Goal: Task Accomplishment & Management: Use online tool/utility

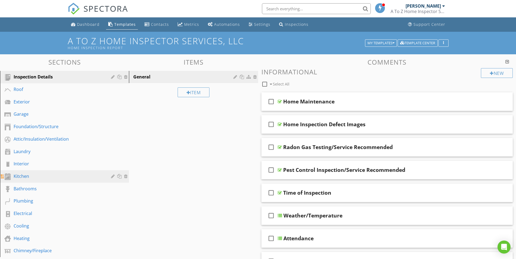
click at [22, 176] on div "Kitchen" at bounding box center [58, 176] width 89 height 7
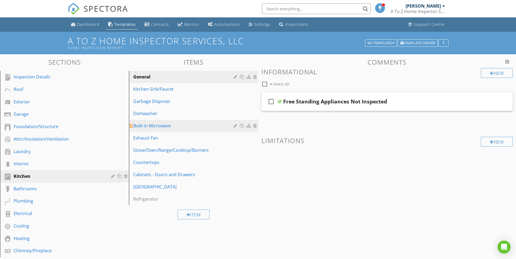
click at [156, 126] on div "Built-in Microwave" at bounding box center [183, 126] width 101 height 7
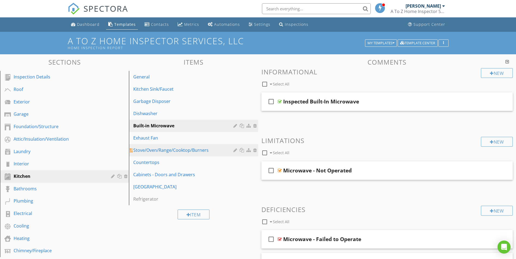
click at [152, 152] on div "Stove/Oven/Range/Cooktop/Burners" at bounding box center [183, 150] width 101 height 7
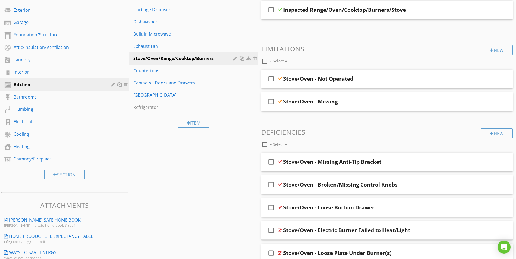
scroll to position [109, 0]
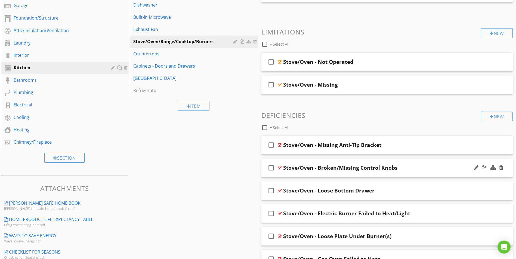
click at [279, 167] on div at bounding box center [280, 168] width 4 height 4
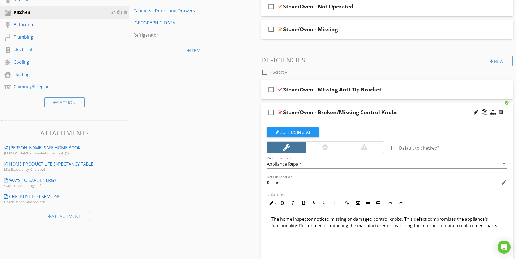
scroll to position [190, 0]
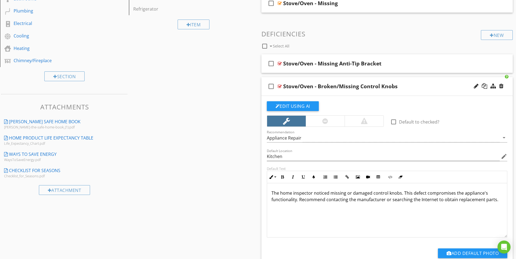
click at [279, 86] on div at bounding box center [280, 86] width 4 height 4
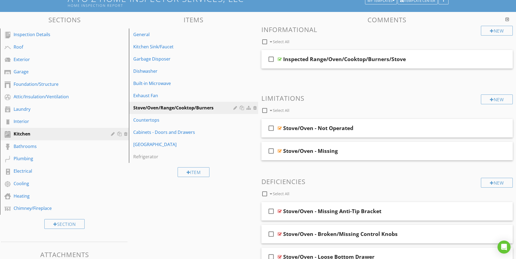
scroll to position [52, 0]
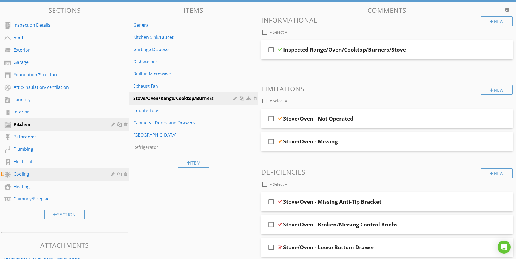
click at [21, 174] on div "Cooling" at bounding box center [58, 174] width 89 height 7
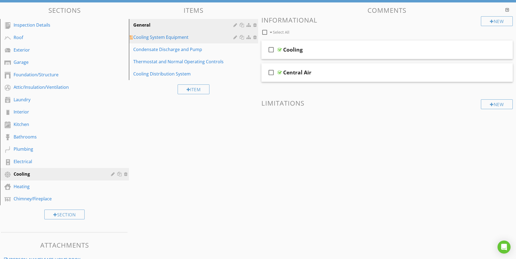
click at [165, 39] on div "Cooling System Equipment" at bounding box center [183, 37] width 101 height 7
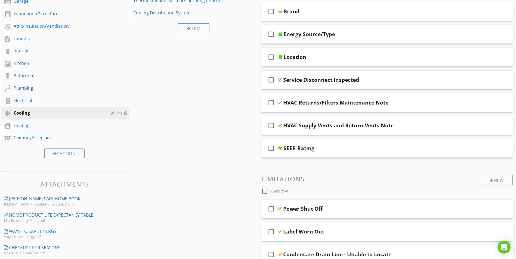
scroll to position [0, 0]
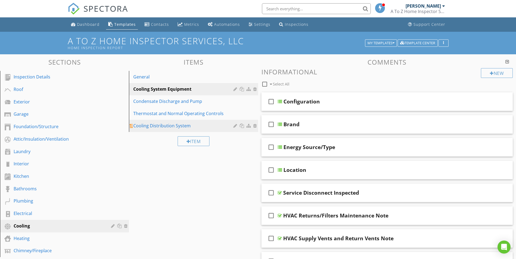
click at [159, 128] on div "Cooling Distribution System" at bounding box center [183, 126] width 101 height 7
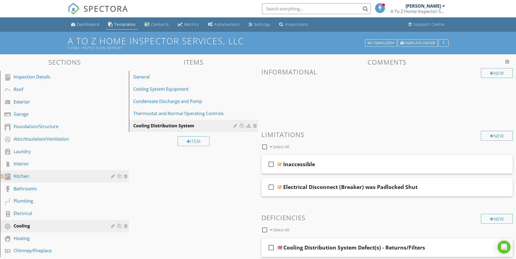
click at [23, 176] on div "Kitchen" at bounding box center [58, 176] width 89 height 7
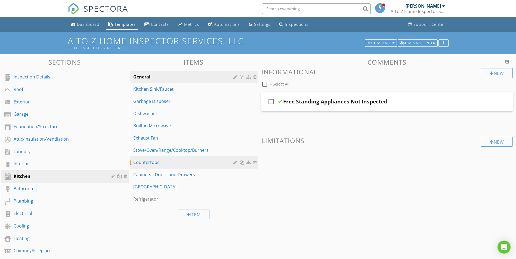
click at [145, 163] on div "Countertops" at bounding box center [183, 162] width 101 height 7
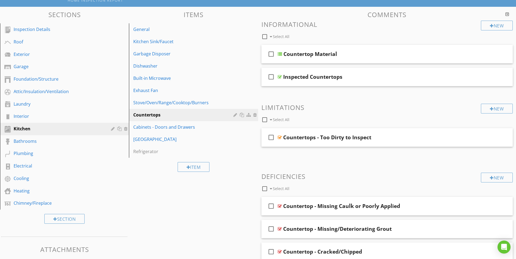
scroll to position [54, 0]
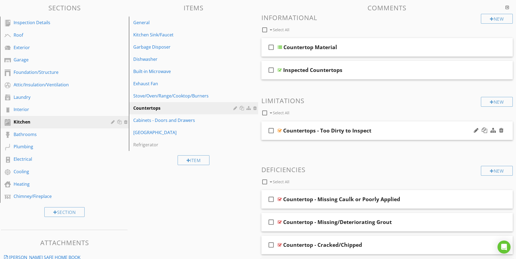
click at [279, 130] on div at bounding box center [280, 131] width 4 height 4
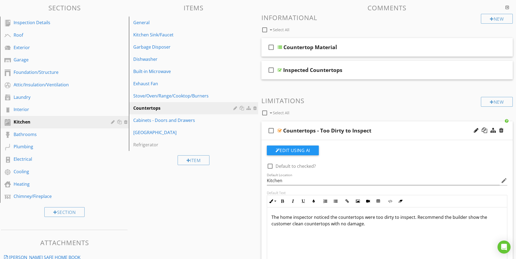
click at [279, 131] on div at bounding box center [280, 131] width 4 height 4
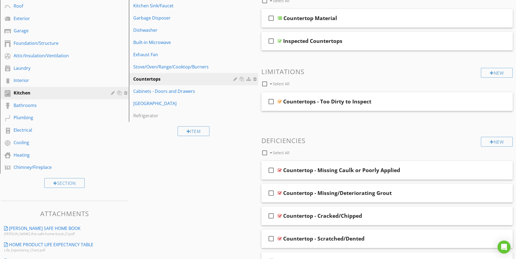
scroll to position [82, 0]
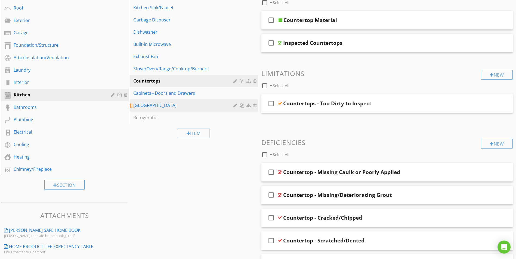
click at [151, 107] on div "[GEOGRAPHIC_DATA]" at bounding box center [183, 105] width 101 height 7
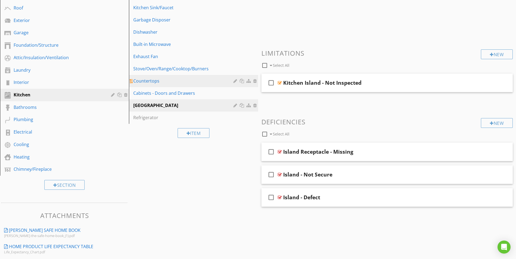
click at [150, 82] on div "Countertops" at bounding box center [183, 81] width 101 height 7
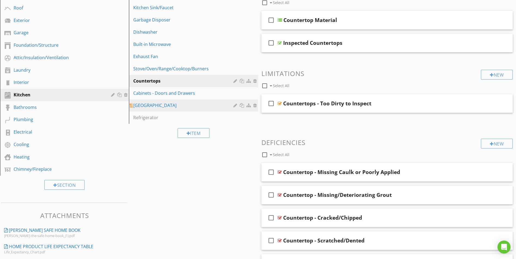
click at [148, 106] on div "[GEOGRAPHIC_DATA]" at bounding box center [183, 105] width 101 height 7
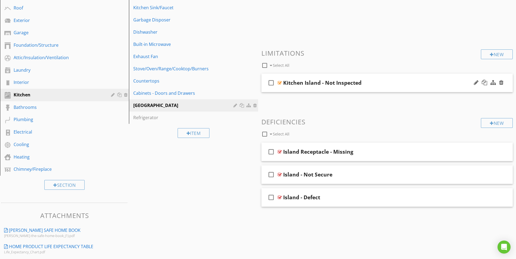
click at [278, 82] on div at bounding box center [280, 83] width 4 height 4
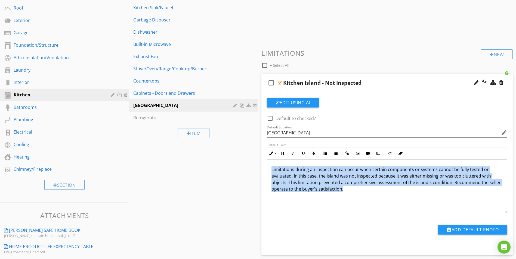
drag, startPoint x: 346, startPoint y: 191, endPoint x: 270, endPoint y: 171, distance: 78.2
click at [270, 171] on div "Limitations during an inspection can occur when certain components or systems c…" at bounding box center [387, 187] width 240 height 54
copy p "Limitations during an inspection can occur when certain components or systems c…"
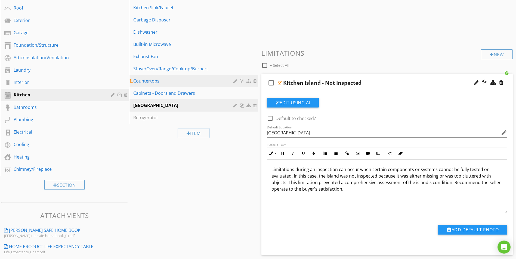
click at [150, 82] on div "Countertops" at bounding box center [183, 81] width 101 height 7
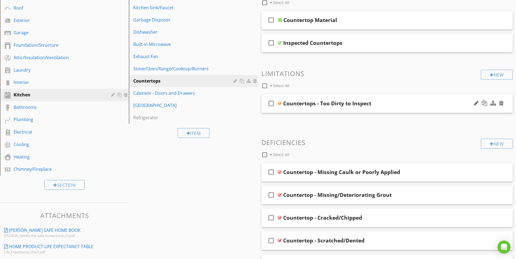
click at [279, 104] on div at bounding box center [280, 103] width 4 height 4
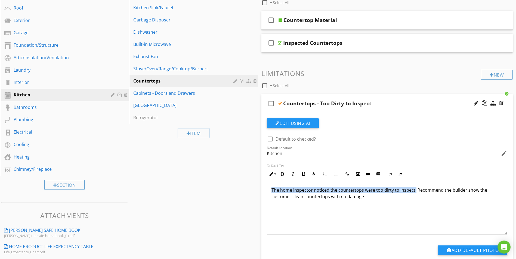
drag, startPoint x: 270, startPoint y: 190, endPoint x: 413, endPoint y: 189, distance: 143.6
click at [413, 189] on div "The home inspector noticed the countertops were too dirty to inspect. Recommend…" at bounding box center [387, 208] width 240 height 54
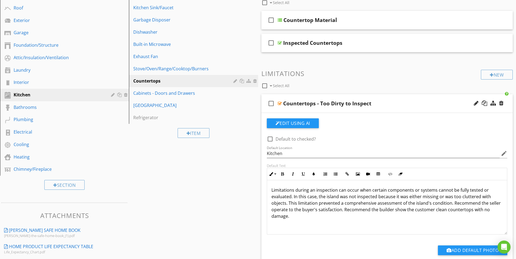
click at [329, 197] on p "Limitations during an inspection can occur when certain components or systems c…" at bounding box center [386, 203] width 231 height 33
click at [295, 208] on p "Limitations during an inspection can occur when certain components or systems c…" at bounding box center [386, 203] width 231 height 33
click at [423, 203] on p "Limitations during an inspection can occur when certain components or systems c…" at bounding box center [386, 203] width 231 height 33
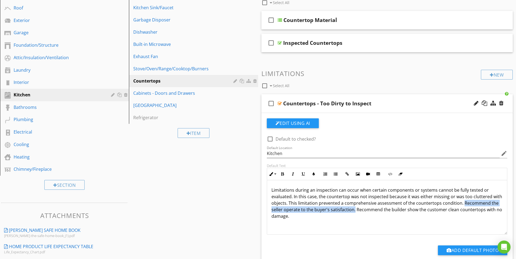
drag, startPoint x: 462, startPoint y: 203, endPoint x: 354, endPoint y: 213, distance: 107.9
click at [354, 213] on p "Limitations during an inspection can occur when certain components or systems c…" at bounding box center [386, 203] width 231 height 33
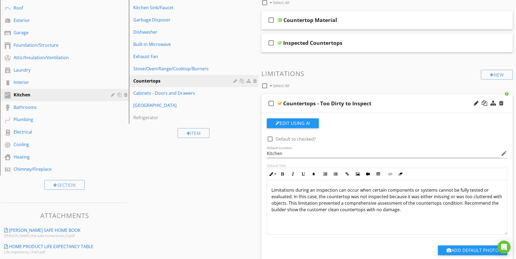
click at [277, 210] on p "Limitations during an inspection can occur when certain components or systems c…" at bounding box center [386, 200] width 231 height 26
click at [312, 211] on p "Limitations during an inspection can occur when certain components or systems c…" at bounding box center [386, 200] width 231 height 26
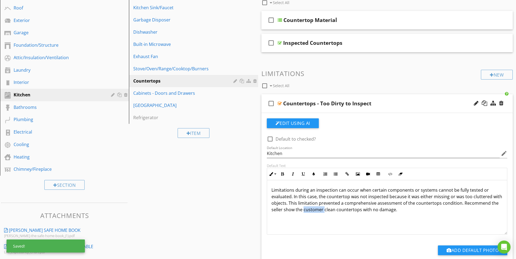
click at [312, 211] on p "Limitations during an inspection can occur when certain components or systems c…" at bounding box center [386, 200] width 231 height 26
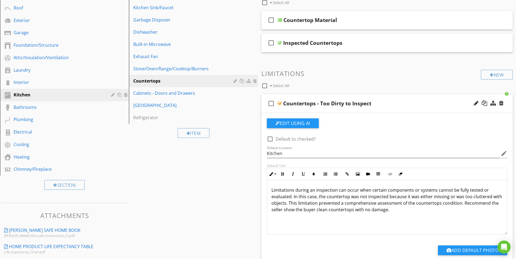
click at [280, 103] on div at bounding box center [280, 103] width 4 height 4
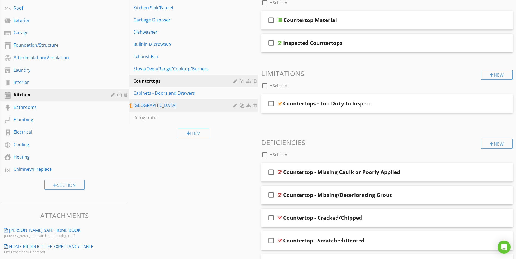
click at [153, 107] on div "[GEOGRAPHIC_DATA]" at bounding box center [183, 105] width 101 height 7
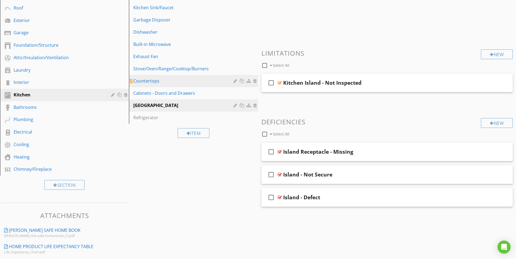
click at [153, 83] on div "Countertops" at bounding box center [183, 81] width 101 height 7
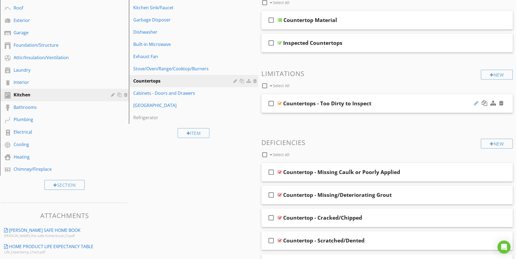
click at [476, 105] on div at bounding box center [476, 103] width 5 height 5
click at [314, 103] on input "Countertops - Too Dirty to Inspect" at bounding box center [373, 104] width 180 height 9
type input "Countertops - Not Inspected"
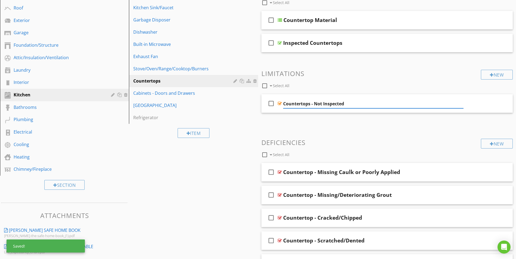
click at [223, 167] on div "Sections Inspection Details Roof Exterior Garage Foundation/Structure Attic/Ins…" at bounding box center [258, 177] width 516 height 409
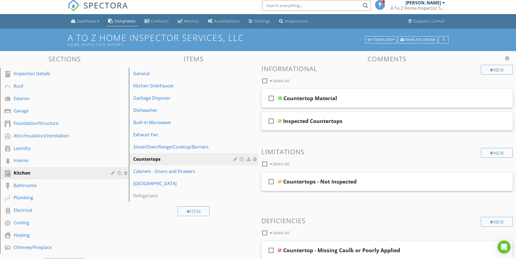
scroll to position [0, 0]
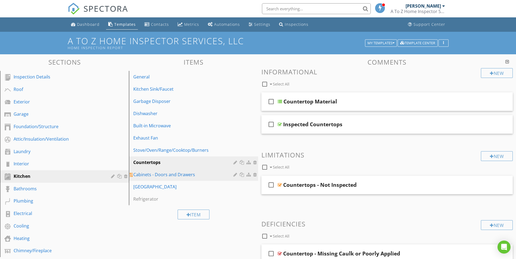
click at [166, 176] on div "Cabinets - Doors and Drawers" at bounding box center [183, 175] width 101 height 7
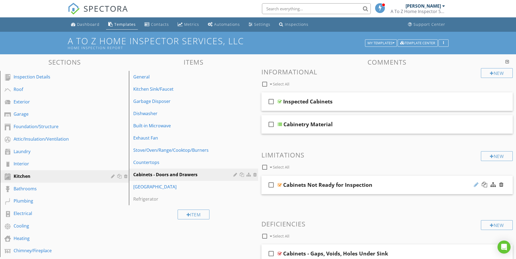
click at [476, 186] on div at bounding box center [476, 184] width 5 height 5
click at [304, 185] on input "Cabinets Not Ready for Inspection" at bounding box center [373, 185] width 180 height 9
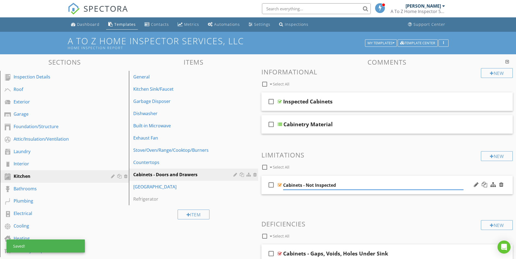
type input "Cabinets - Not Inspected"
click at [280, 185] on div at bounding box center [280, 185] width 4 height 4
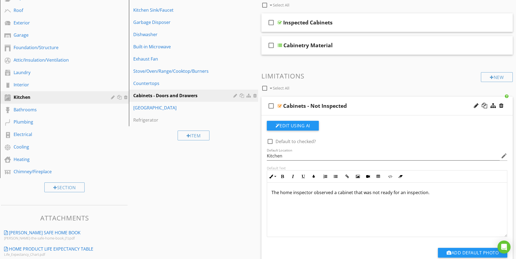
scroll to position [82, 0]
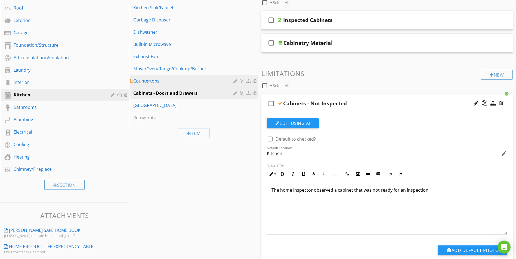
click at [148, 81] on div "Countertops" at bounding box center [183, 81] width 101 height 7
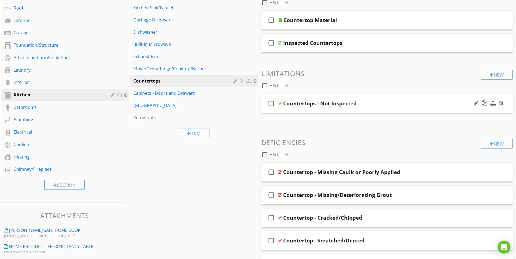
click at [280, 104] on div at bounding box center [280, 103] width 4 height 4
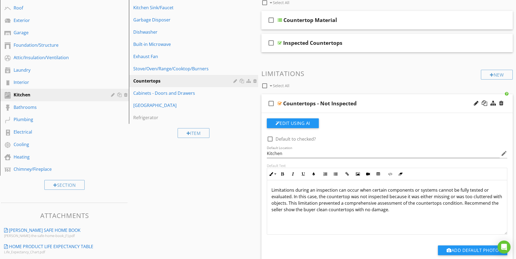
drag, startPoint x: 271, startPoint y: 190, endPoint x: 397, endPoint y: 214, distance: 127.9
click at [397, 214] on div "Limitations during an inspection can occur when certain components or systems c…" at bounding box center [387, 208] width 240 height 54
copy p "Limitations during an inspection can occur when certain components or systems c…"
click at [165, 95] on div "Cabinets - Doors and Drawers" at bounding box center [183, 93] width 101 height 7
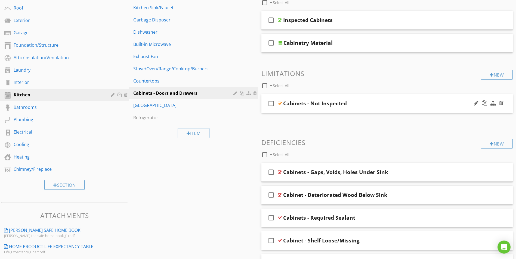
click at [279, 104] on div at bounding box center [280, 103] width 4 height 4
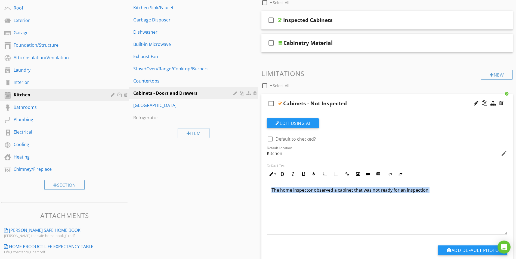
drag, startPoint x: 272, startPoint y: 191, endPoint x: 439, endPoint y: 194, distance: 167.6
click at [439, 194] on div "The home inspector observed a cabinet that was not ready for an inspection." at bounding box center [387, 208] width 240 height 54
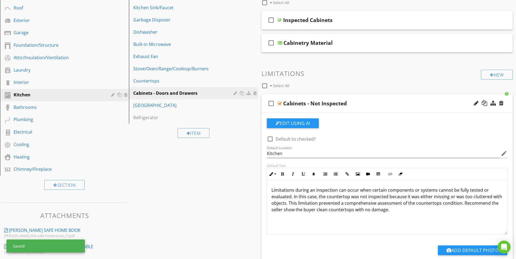
click at [375, 209] on p "Limitations during an inspection can occur when certain components or systems c…" at bounding box center [386, 200] width 231 height 26
click at [335, 195] on p "Limitations during an inspection can occur when certain components or systems c…" at bounding box center [386, 200] width 231 height 26
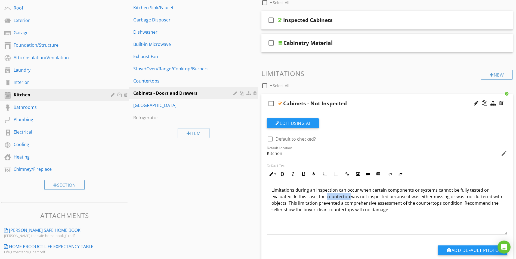
click at [335, 195] on p "Limitations during an inspection can occur when certain components or systems c…" at bounding box center [386, 200] width 231 height 26
click at [402, 196] on p "Limitations during an inspection can occur when certain components or systems c…" at bounding box center [386, 200] width 231 height 26
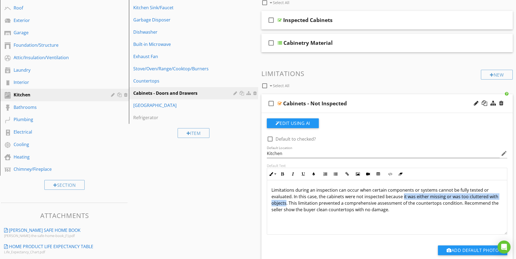
drag, startPoint x: 402, startPoint y: 196, endPoint x: 286, endPoint y: 205, distance: 116.7
click at [286, 205] on p "Limitations during an inspection can occur when certain components or systems c…" at bounding box center [386, 200] width 231 height 26
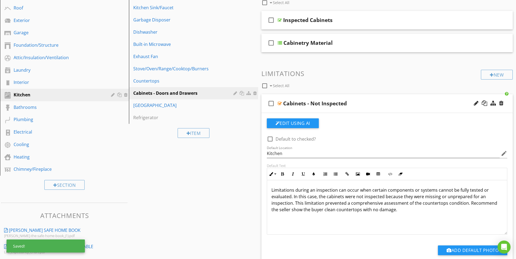
click at [429, 202] on p "Limitations during an inspection can occur when certain components or systems c…" at bounding box center [386, 200] width 231 height 26
click at [391, 211] on p "Limitations during an inspection can occur when certain components or systems c…" at bounding box center [386, 200] width 231 height 26
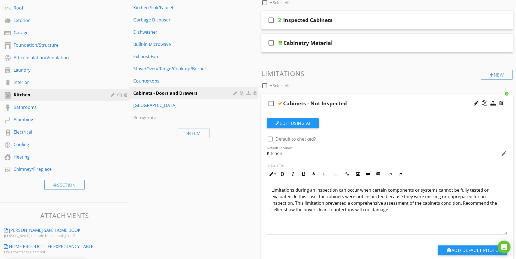
click at [357, 217] on div "Limitations during an inspection can occur when certain components or systems c…" at bounding box center [387, 208] width 240 height 54
drag, startPoint x: 316, startPoint y: 210, endPoint x: 353, endPoint y: 213, distance: 37.1
click at [353, 213] on p "Limitations during an inspection can occur when certain components or systems c…" at bounding box center [386, 200] width 231 height 26
click at [342, 204] on p "Limitations during an inspection can occur when certain components or systems c…" at bounding box center [386, 200] width 231 height 26
click at [280, 104] on div at bounding box center [280, 103] width 4 height 4
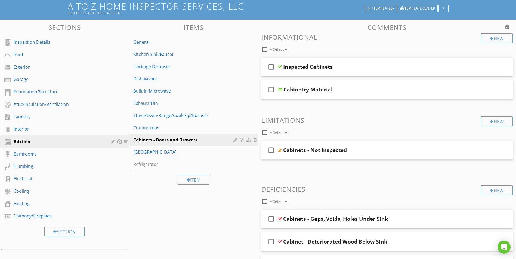
scroll to position [0, 0]
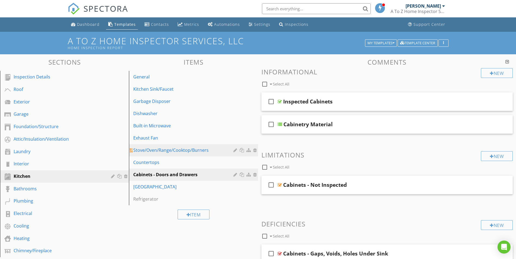
click at [168, 151] on div "Stove/Oven/Range/Cooktop/Burners" at bounding box center [183, 150] width 101 height 7
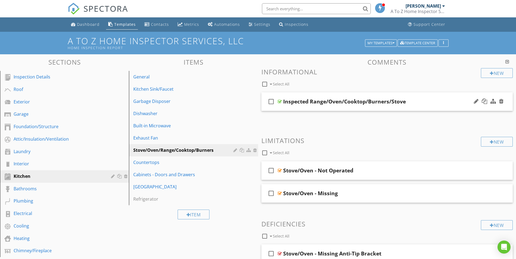
click at [278, 102] on div at bounding box center [280, 102] width 4 height 4
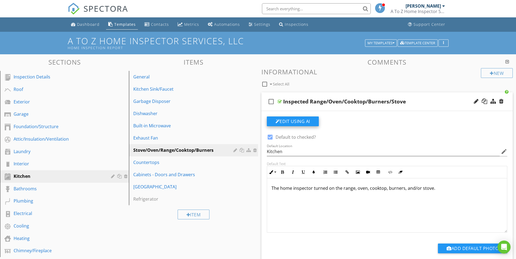
click at [284, 120] on button "Edit Using AI" at bounding box center [293, 122] width 52 height 10
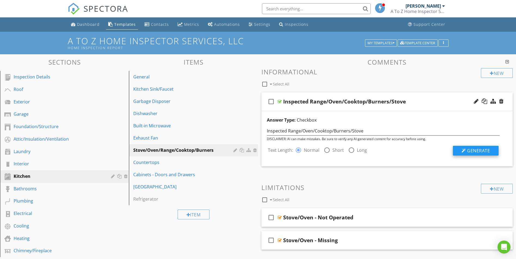
click at [460, 152] on button "Generate" at bounding box center [476, 151] width 46 height 10
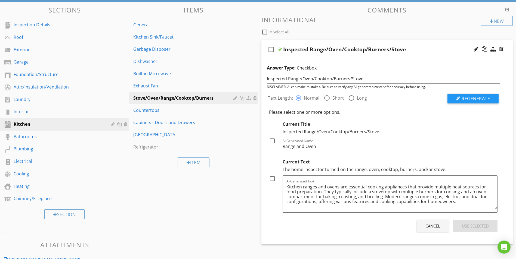
scroll to position [54, 0]
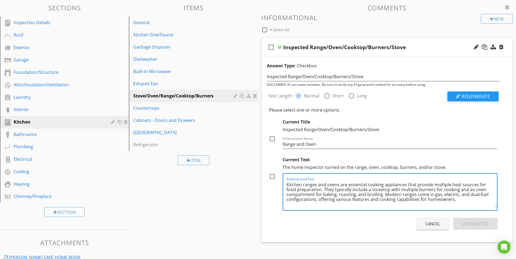
drag, startPoint x: 459, startPoint y: 200, endPoint x: 299, endPoint y: 194, distance: 159.8
click at [299, 194] on textarea "Kitchen ranges and ovens are essential cooking appliances that provide multiple…" at bounding box center [391, 194] width 211 height 27
click at [466, 202] on textarea "Kitchen ranges and ovens are essential cooking appliances that provide multiple…" at bounding box center [391, 194] width 211 height 27
drag, startPoint x: 460, startPoint y: 202, endPoint x: 286, endPoint y: 186, distance: 174.2
click at [286, 186] on textarea "Kitchen ranges and ovens are essential cooking appliances that provide multiple…" at bounding box center [391, 194] width 211 height 27
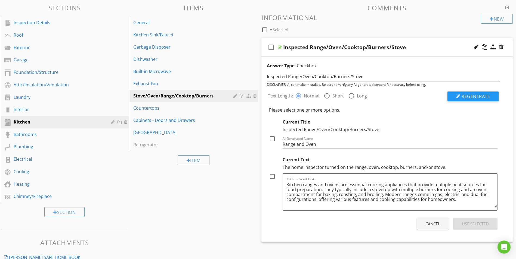
click at [279, 46] on div at bounding box center [280, 47] width 4 height 4
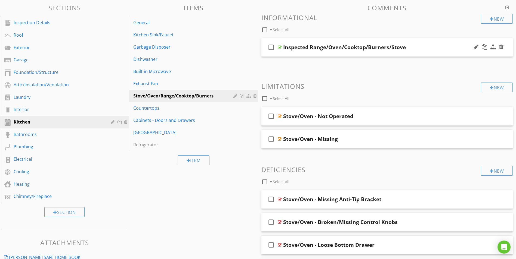
click at [281, 46] on div at bounding box center [280, 47] width 4 height 4
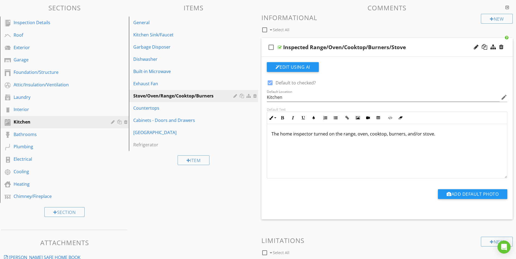
click at [430, 128] on div "The home inspector turned on the range, oven, cooktop, burners, and/or stove." at bounding box center [387, 151] width 240 height 54
click at [438, 132] on p "The home inspector turned on the range, oven, cooktop, burners, and/or stove." at bounding box center [386, 134] width 231 height 7
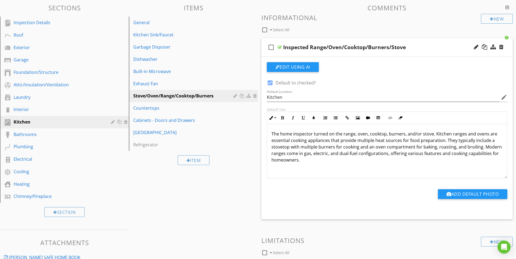
click at [434, 134] on p "The home inspector turned on the range, oven, cooktop, burners, and/or stove. K…" at bounding box center [386, 147] width 231 height 33
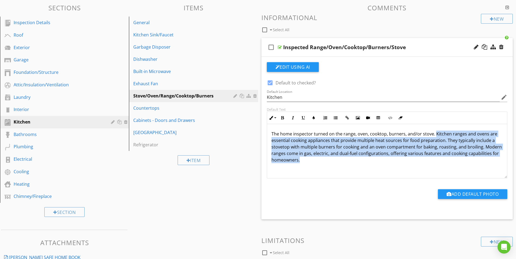
scroll to position [0, 0]
drag, startPoint x: 434, startPoint y: 134, endPoint x: 452, endPoint y: 175, distance: 45.3
click at [452, 175] on div "The home inspector turned on the range, oven, cooktop, burners, and/or stove. K…" at bounding box center [387, 151] width 240 height 54
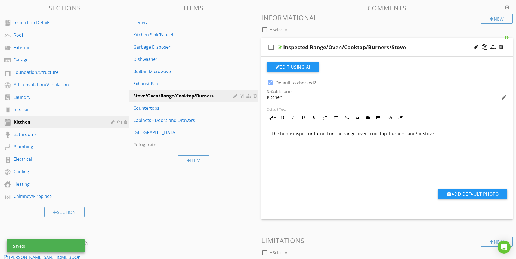
click at [313, 135] on p "The home inspector turned on the range, oven, cooktop, burners, and/or stove." at bounding box center [386, 134] width 231 height 7
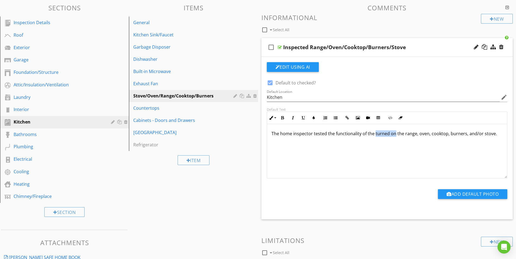
drag, startPoint x: 374, startPoint y: 135, endPoint x: 393, endPoint y: 135, distance: 19.3
click at [393, 135] on p "The home inspector tested the functionality of the turned on the range, oven, c…" at bounding box center [386, 134] width 231 height 7
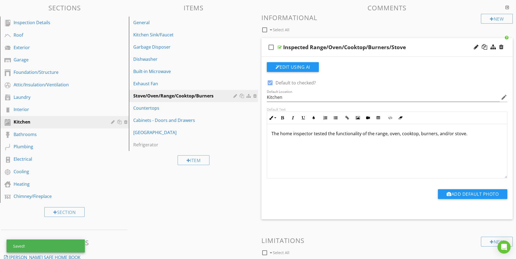
click at [467, 134] on p "The home inspector tested the functionality of the range, oven, cooktop, burner…" at bounding box center [386, 134] width 231 height 7
click at [474, 134] on p "The home inspector tested the functionality of the range, oven, cooktop, burner…" at bounding box center [386, 134] width 231 height 7
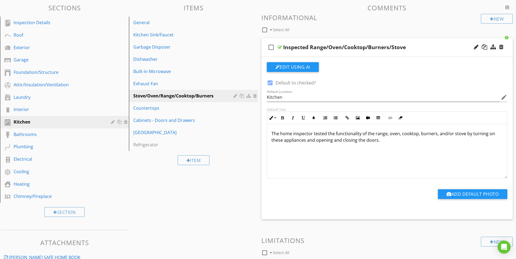
click at [400, 150] on div "The home inspector tested the functionality of the range, oven, cooktop, burner…" at bounding box center [387, 151] width 240 height 54
click at [279, 48] on div at bounding box center [280, 47] width 4 height 4
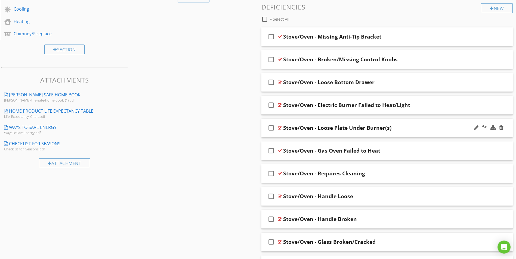
scroll to position [218, 0]
click at [279, 104] on div at bounding box center [280, 105] width 4 height 4
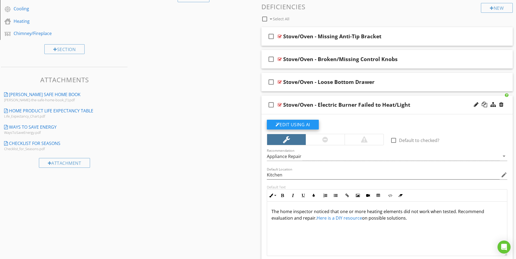
click at [304, 127] on button "Edit Using AI" at bounding box center [293, 125] width 52 height 10
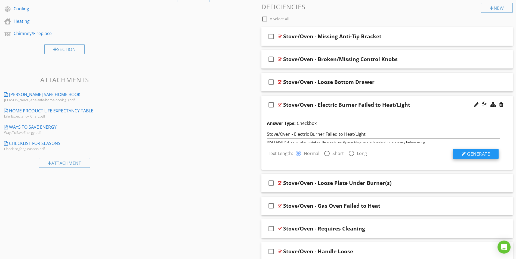
click at [479, 157] on span "Generate" at bounding box center [478, 154] width 23 height 6
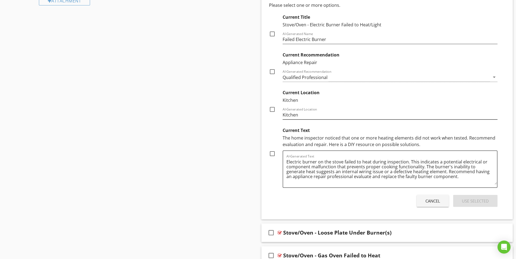
scroll to position [381, 0]
click at [408, 161] on textarea "Electric burner on the stove failed to heat during inspection. This indicates a…" at bounding box center [391, 170] width 211 height 27
drag, startPoint x: 454, startPoint y: 177, endPoint x: 288, endPoint y: 163, distance: 166.5
click at [287, 164] on textarea "Electric burner on the stove failed to heat during inspection. This indicates a…" at bounding box center [391, 170] width 211 height 27
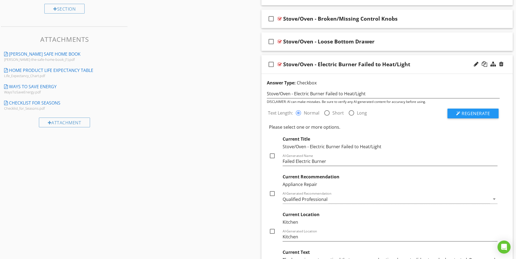
scroll to position [218, 0]
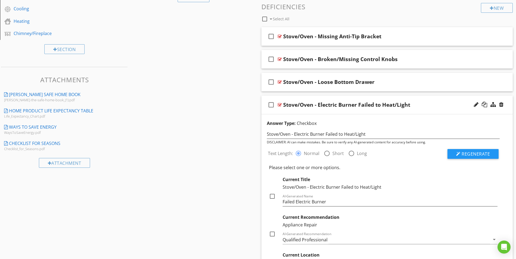
click at [280, 105] on div at bounding box center [280, 105] width 4 height 4
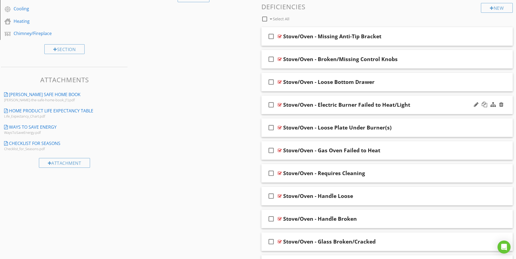
click at [280, 105] on div at bounding box center [280, 105] width 4 height 4
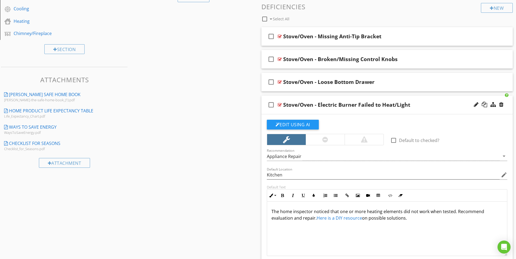
click at [455, 212] on p "The home inspector noticed that one or more heating elements did not work when …" at bounding box center [386, 215] width 231 height 13
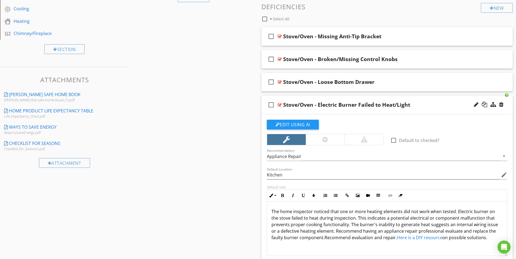
scroll to position [0, 0]
click at [450, 213] on p "The home inspector noticed that one or more heating elements did not work when …" at bounding box center [386, 224] width 231 height 33
click at [453, 212] on p "The home inspector noticed that one or more heating elements did not work when …" at bounding box center [386, 224] width 231 height 33
click at [456, 212] on p "The home inspector noticed that one or more heating elements did not work when …" at bounding box center [386, 224] width 231 height 33
click at [454, 212] on p "The home inspector noticed that one or more heating elements did not work when …" at bounding box center [386, 224] width 231 height 33
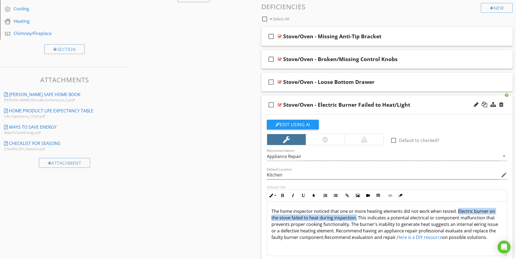
drag, startPoint x: 456, startPoint y: 211, endPoint x: 355, endPoint y: 219, distance: 100.6
click at [355, 219] on p "The home inspector noticed that one or more heating elements did not work when …" at bounding box center [386, 224] width 231 height 33
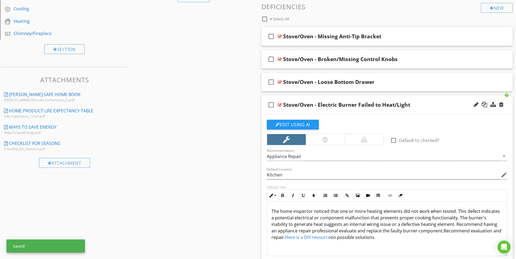
click at [324, 222] on p "The home inspector noticed that one or more heating elements did not work when …" at bounding box center [386, 224] width 231 height 33
click at [458, 219] on p "The home inspector noticed that one or more heating elements did not work when …" at bounding box center [386, 224] width 231 height 33
click at [456, 226] on p "The home inspector noticed that one or more heating elements did not work when …" at bounding box center [386, 224] width 231 height 33
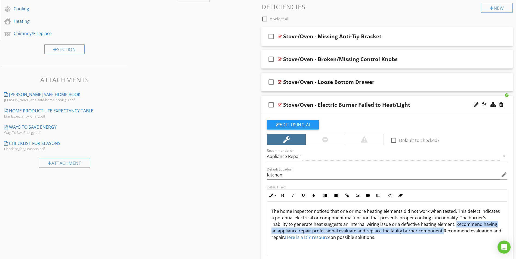
drag, startPoint x: 455, startPoint y: 225, endPoint x: 440, endPoint y: 230, distance: 15.5
click at [441, 230] on p "The home inspector noticed that one or more heating elements did not work when …" at bounding box center [386, 224] width 231 height 33
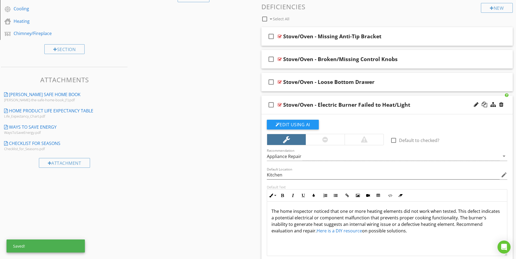
click at [416, 234] on p "The home inspector noticed that one or more heating elements did not work when …" at bounding box center [386, 221] width 231 height 26
click at [279, 104] on div at bounding box center [280, 105] width 4 height 4
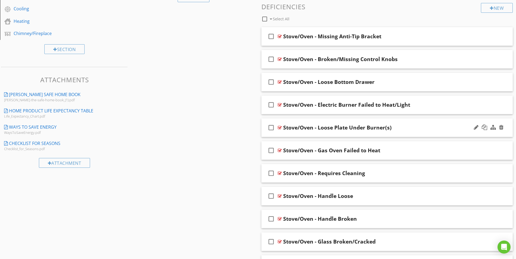
click at [280, 128] on div at bounding box center [280, 128] width 4 height 4
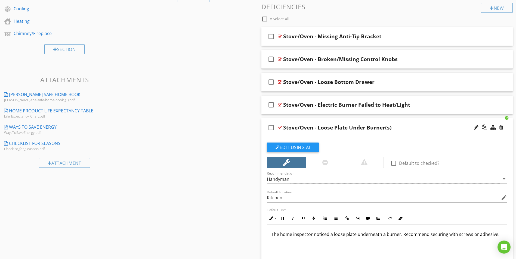
click at [326, 236] on p "The home inspector noticed a loose plate underneath a burner. Recommend securin…" at bounding box center [386, 234] width 231 height 7
click at [298, 146] on button "Edit Using AI" at bounding box center [293, 148] width 52 height 10
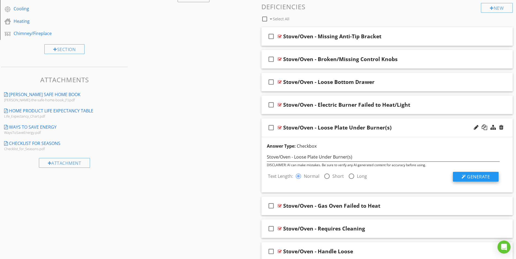
click at [478, 179] on span "Generate" at bounding box center [478, 177] width 23 height 6
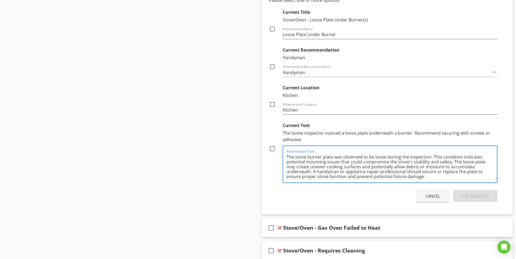
scroll to position [1, 0]
drag, startPoint x: 451, startPoint y: 162, endPoint x: 312, endPoint y: 171, distance: 139.0
click at [312, 171] on textarea "The stove burner plate was observed to be loose during the inspection. This con…" at bounding box center [391, 166] width 211 height 27
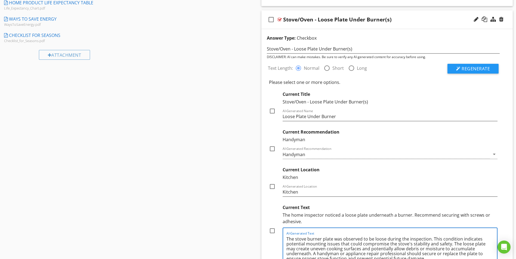
scroll to position [299, 0]
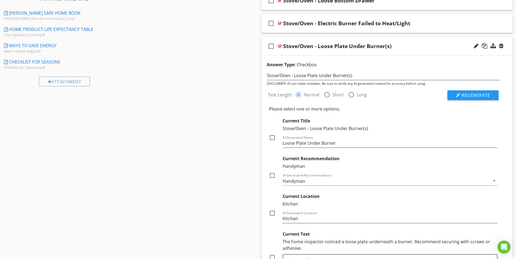
click at [278, 45] on div at bounding box center [280, 46] width 4 height 4
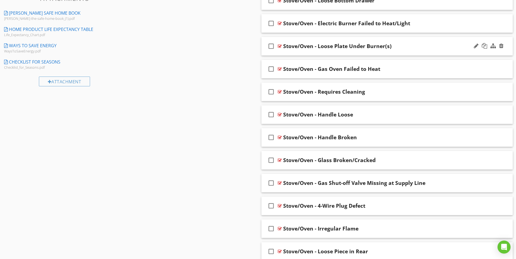
click at [280, 47] on div at bounding box center [280, 46] width 4 height 4
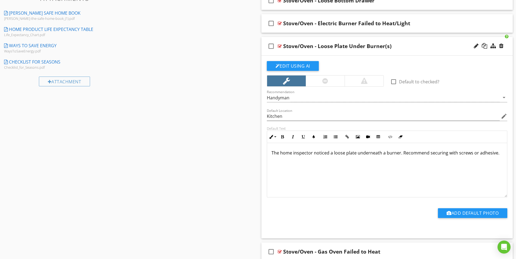
click at [402, 153] on p "The home inspector noticed a loose plate underneath a burner. Recommend securin…" at bounding box center [386, 153] width 231 height 7
click at [354, 168] on p "The home inspector noticed a loose plate underneath a burner. The loose plate m…" at bounding box center [386, 160] width 231 height 20
click at [287, 166] on p "The home inspector noticed a loose plate underneath a burner. The loose plate m…" at bounding box center [386, 160] width 231 height 20
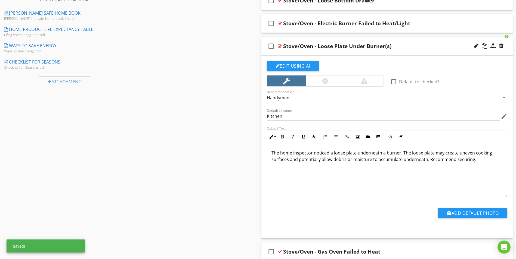
click at [320, 178] on div "The home inspector noticed a loose plate underneath a burner. The loose plate m…" at bounding box center [387, 170] width 240 height 54
click at [279, 46] on div at bounding box center [280, 46] width 4 height 4
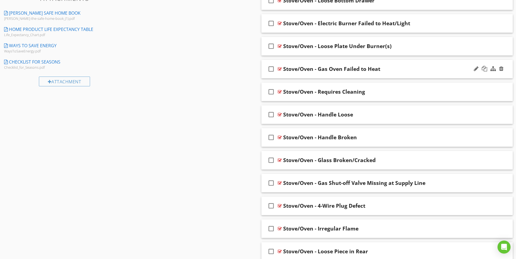
click at [279, 69] on div at bounding box center [280, 69] width 4 height 4
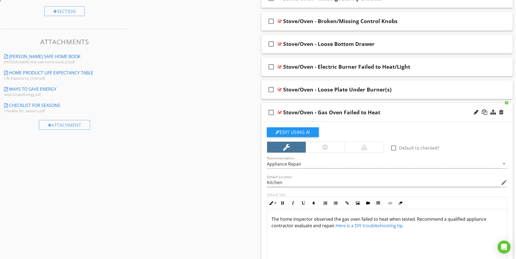
scroll to position [245, 0]
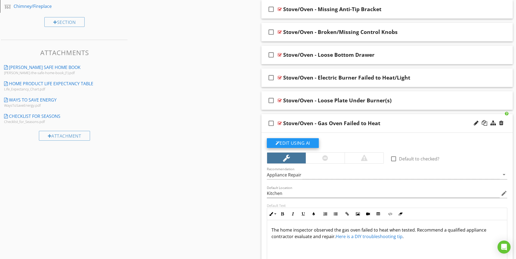
click at [302, 145] on button "Edit Using AI" at bounding box center [293, 143] width 52 height 10
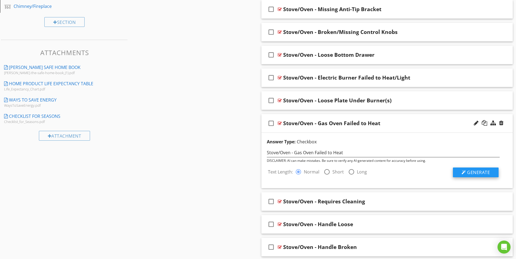
click at [480, 175] on span "Generate" at bounding box center [478, 173] width 23 height 6
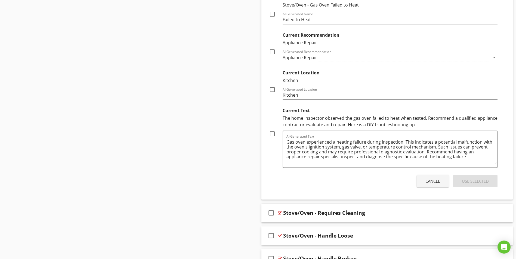
scroll to position [462, 0]
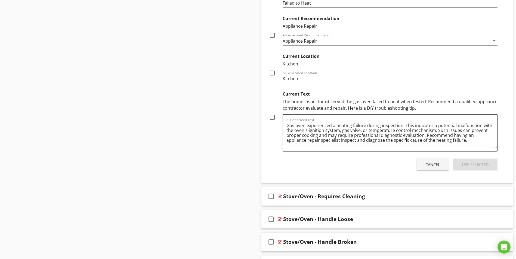
click at [315, 139] on textarea "Gas oven experienced a heating failure during inspection. This indicates a pote…" at bounding box center [391, 134] width 211 height 27
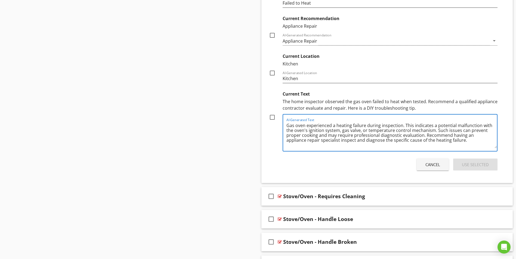
drag, startPoint x: 405, startPoint y: 126, endPoint x: 447, endPoint y: 140, distance: 44.1
click at [447, 140] on textarea "Gas oven experienced a heating failure during inspection. This indicates a pote…" at bounding box center [391, 134] width 211 height 27
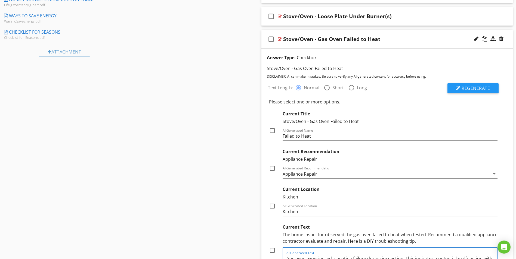
scroll to position [326, 0]
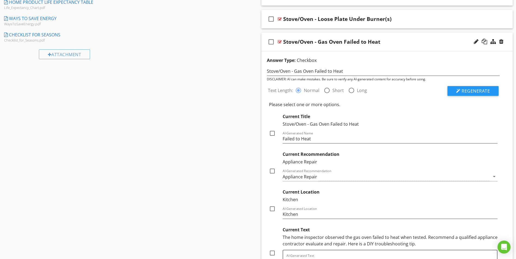
click at [280, 42] on div at bounding box center [280, 42] width 4 height 4
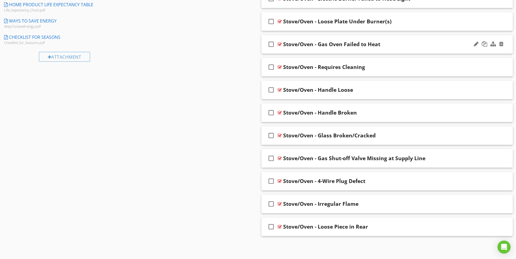
scroll to position [324, 0]
click at [280, 42] on div at bounding box center [280, 44] width 4 height 4
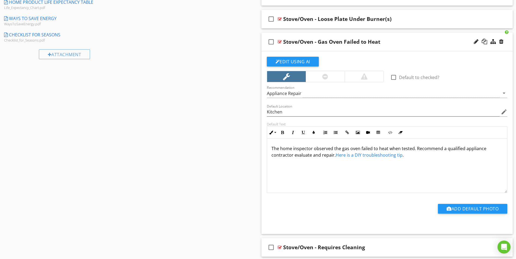
click at [415, 149] on p "The home inspector observed the gas oven failed to heat when tested. Recommend …" at bounding box center [386, 151] width 231 height 13
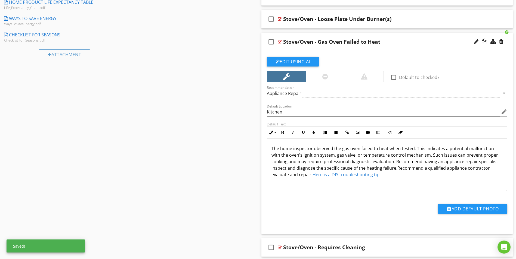
click at [424, 149] on p "The home inspector observed the gas oven failed to heat when tested. This indic…" at bounding box center [386, 161] width 231 height 33
click at [327, 164] on p "The home inspector observed the gas oven failed to heat when tested. This defec…" at bounding box center [386, 161] width 231 height 33
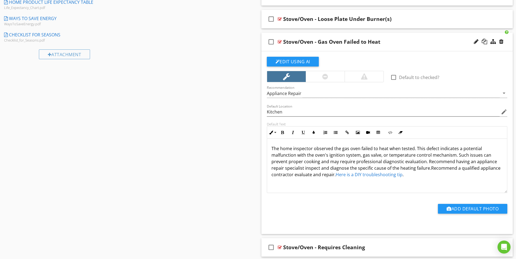
click at [457, 156] on p "The home inspector observed the gas oven failed to heat when tested. This defec…" at bounding box center [386, 161] width 231 height 33
click at [356, 162] on p "The home inspector observed the gas oven failed to heat when tested. This defec…" at bounding box center [386, 161] width 231 height 33
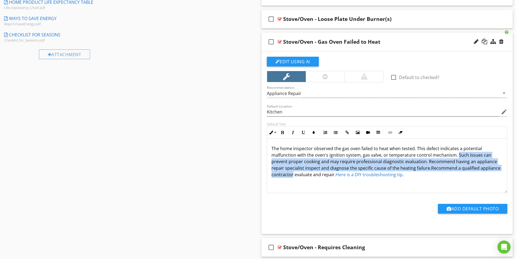
drag, startPoint x: 456, startPoint y: 155, endPoint x: 292, endPoint y: 181, distance: 165.3
click at [292, 181] on div "The home inspector observed the gas oven failed to heat when tested. This defec…" at bounding box center [387, 166] width 240 height 54
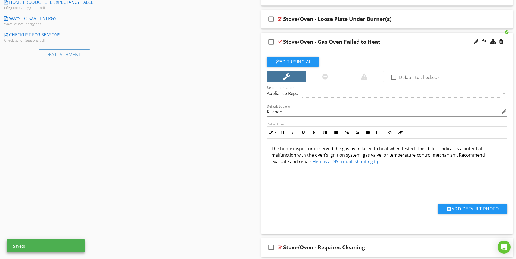
click at [289, 162] on p "The home inspector observed the gas oven failed to heat when tested. This defec…" at bounding box center [386, 155] width 231 height 20
click at [279, 42] on div at bounding box center [280, 42] width 4 height 4
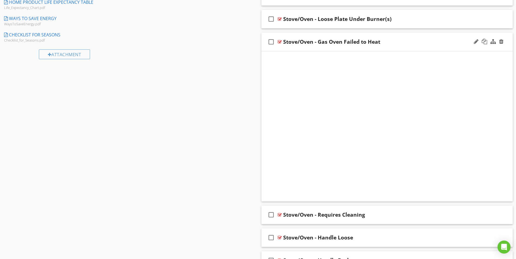
scroll to position [324, 0]
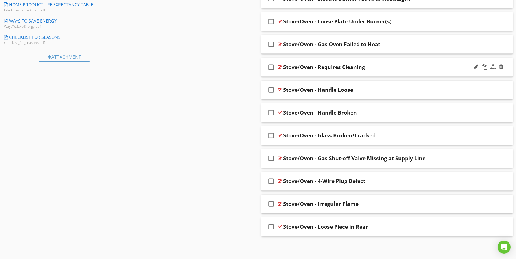
click at [278, 67] on div at bounding box center [280, 67] width 4 height 4
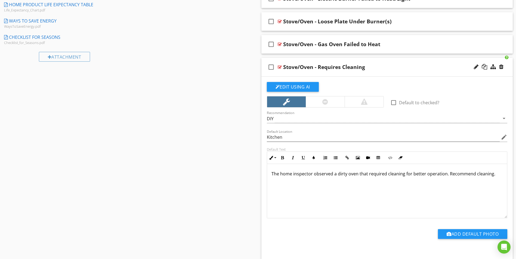
scroll to position [326, 0]
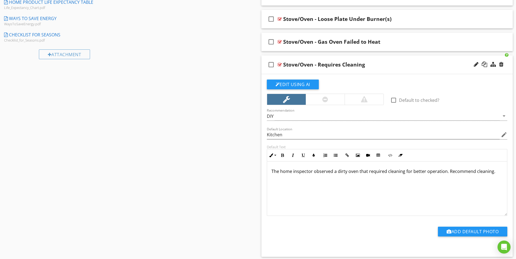
click at [326, 190] on div "The home inspector observed a dirty oven that required cleaning for better oper…" at bounding box center [387, 189] width 240 height 54
click at [301, 86] on button "Edit Using AI" at bounding box center [293, 85] width 52 height 10
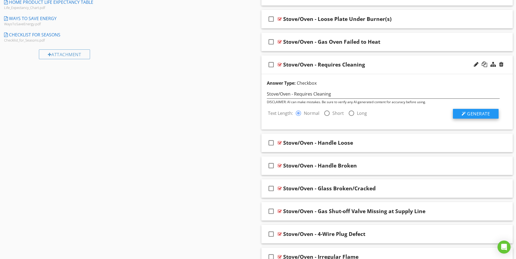
click at [475, 114] on span "Generate" at bounding box center [478, 114] width 23 height 6
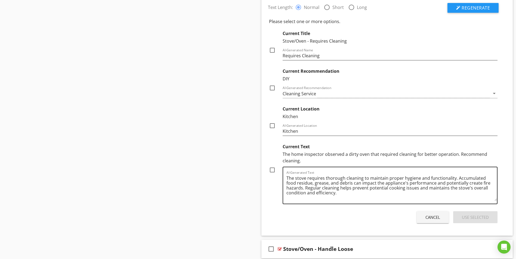
scroll to position [462, 0]
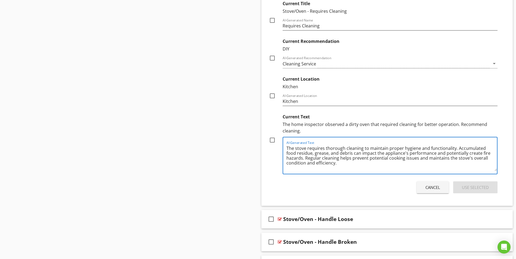
drag, startPoint x: 456, startPoint y: 148, endPoint x: 346, endPoint y: 166, distance: 111.2
click at [346, 166] on textarea "The stove requires thorough cleaning to maintain proper hygiene and functionali…" at bounding box center [391, 157] width 211 height 27
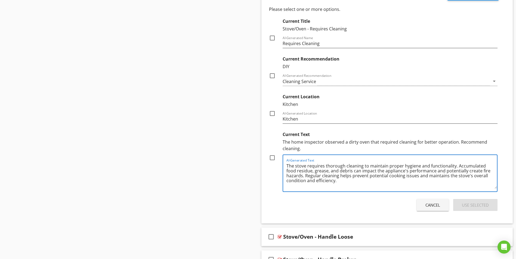
scroll to position [326, 0]
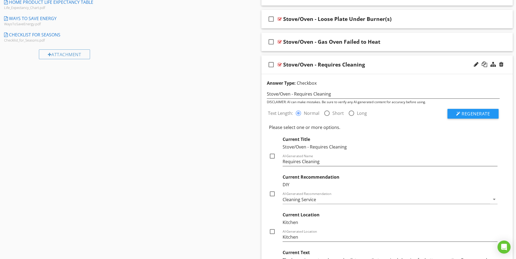
click at [280, 66] on div at bounding box center [280, 65] width 4 height 4
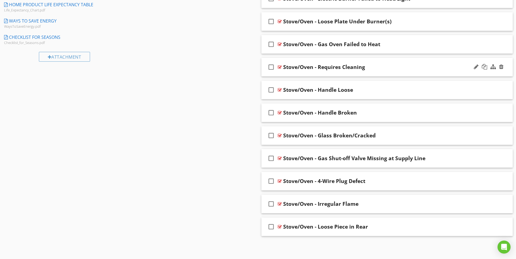
scroll to position [324, 0]
click at [281, 66] on div at bounding box center [280, 67] width 4 height 4
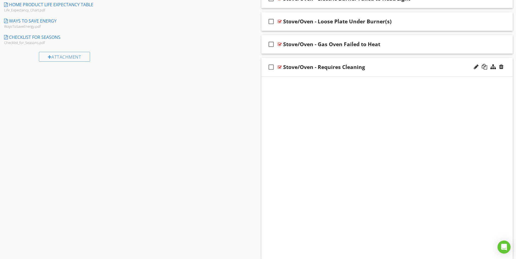
scroll to position [326, 0]
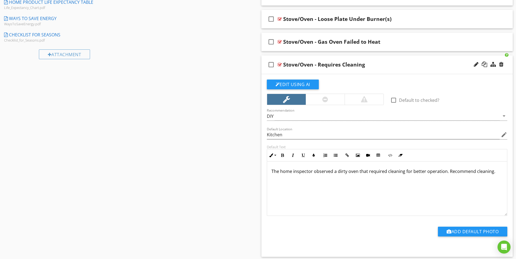
click at [447, 172] on p "The home inspector observed a dirty oven that required cleaning for better oper…" at bounding box center [386, 171] width 231 height 7
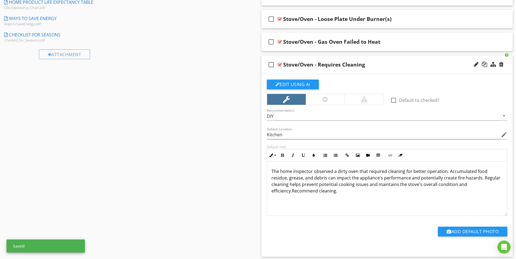
click at [344, 194] on p "The home inspector observed a dirty oven that required cleaning for better oper…" at bounding box center [386, 181] width 231 height 26
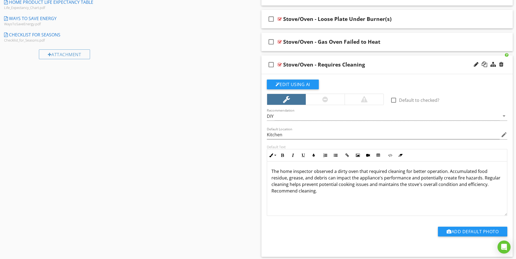
click at [326, 194] on p "The home inspector observed a dirty oven that required cleaning for better oper…" at bounding box center [386, 181] width 231 height 26
click at [287, 179] on p "The home inspector observed a dirty oven that required cleaning for better oper…" at bounding box center [386, 181] width 231 height 26
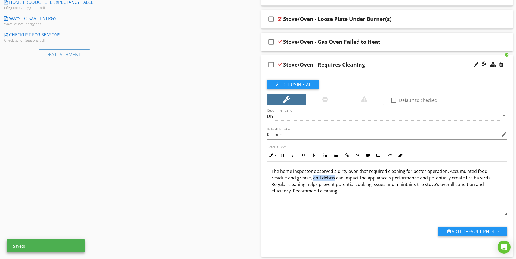
drag, startPoint x: 334, startPoint y: 178, endPoint x: 312, endPoint y: 179, distance: 21.2
click at [312, 179] on p "The home inspector observed a dirty oven that required cleaning for better oper…" at bounding box center [386, 181] width 231 height 26
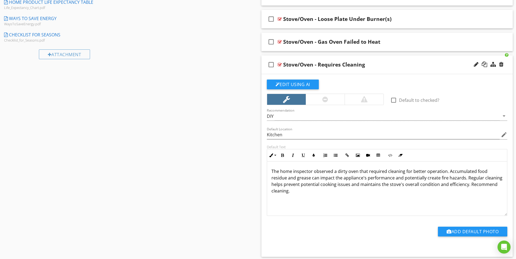
click at [339, 181] on p "The home inspector observed a dirty oven that required cleaning for better oper…" at bounding box center [386, 181] width 231 height 26
click at [429, 184] on p "The home inspector observed a dirty oven that required cleaning for better oper…" at bounding box center [386, 181] width 231 height 26
click at [348, 172] on p "The home inspector observed a dirty oven that required cleaning for better oper…" at bounding box center [386, 181] width 231 height 26
click at [401, 186] on p "The home inspector observed a dirty stove/oven that required cleaning for bette…" at bounding box center [386, 181] width 231 height 26
click at [399, 187] on p "The home inspector observed a dirty stove/oven that required cleaning for bette…" at bounding box center [386, 181] width 231 height 26
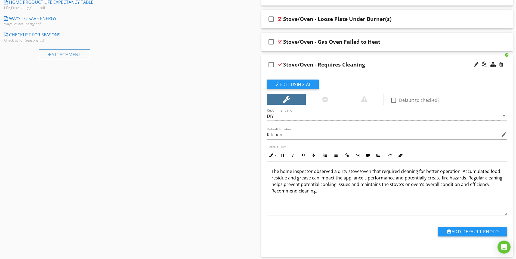
click at [317, 187] on p "The home inspector observed a dirty stove/oven that required cleaning for bette…" at bounding box center [386, 181] width 231 height 26
drag, startPoint x: 388, startPoint y: 187, endPoint x: 423, endPoint y: 187, distance: 35.1
click at [423, 187] on p "The home inspector observed a dirty stove/oven that required cleaning for bette…" at bounding box center [386, 181] width 231 height 26
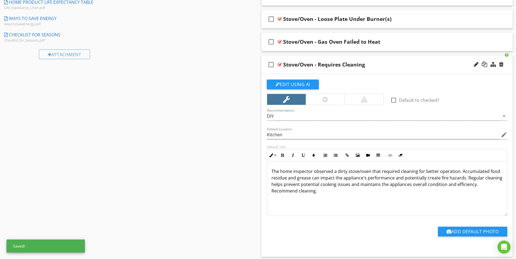
click at [490, 186] on p "The home inspector observed a dirty stove/oven that required cleaning for bette…" at bounding box center [386, 181] width 231 height 26
click at [323, 102] on div at bounding box center [325, 99] width 6 height 7
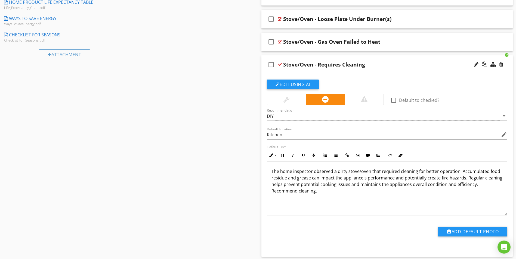
click at [295, 99] on div at bounding box center [286, 99] width 39 height 11
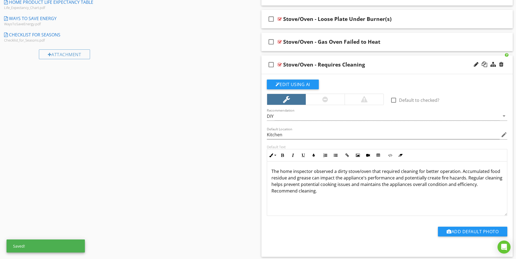
click at [279, 64] on div at bounding box center [280, 65] width 4 height 4
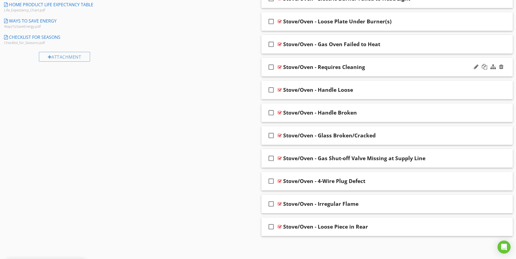
scroll to position [324, 0]
click at [280, 90] on div at bounding box center [280, 90] width 4 height 4
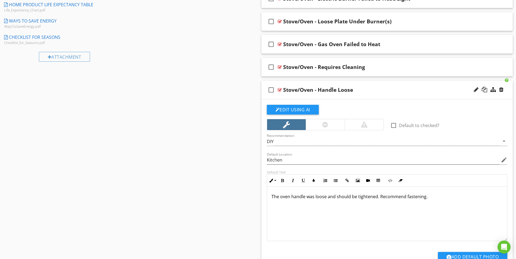
scroll to position [326, 0]
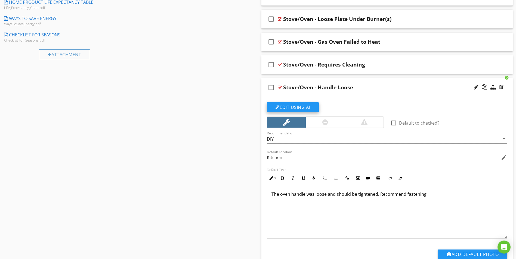
click at [293, 109] on button "Edit Using AI" at bounding box center [293, 108] width 52 height 10
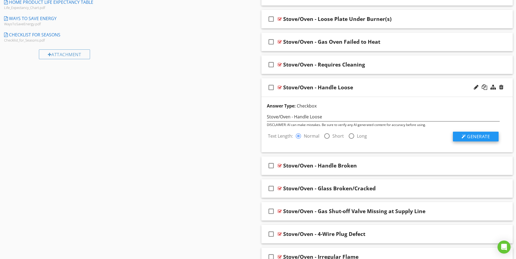
click at [484, 139] on span "Generate" at bounding box center [478, 137] width 23 height 6
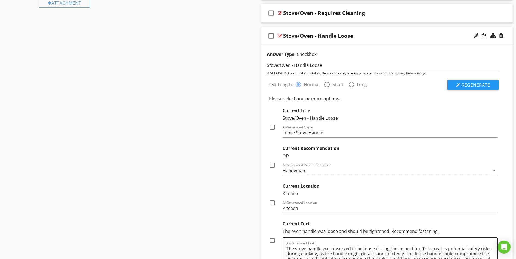
scroll to position [462, 0]
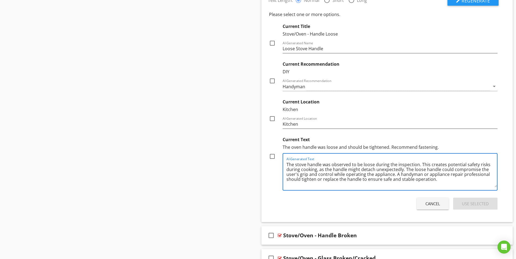
drag, startPoint x: 420, startPoint y: 165, endPoint x: 437, endPoint y: 179, distance: 21.5
click at [437, 179] on textarea "The stove handle was observed to be loose during the inspection. This creates p…" at bounding box center [391, 173] width 211 height 27
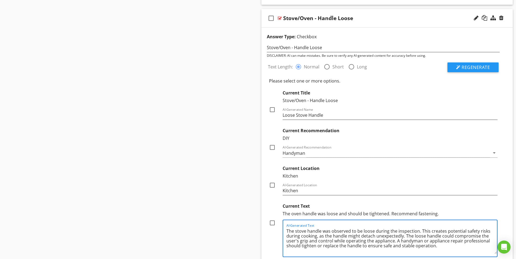
scroll to position [354, 0]
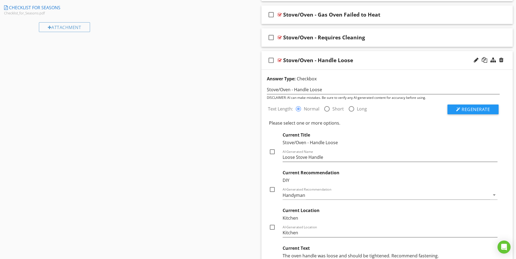
click at [280, 60] on div at bounding box center [280, 60] width 4 height 4
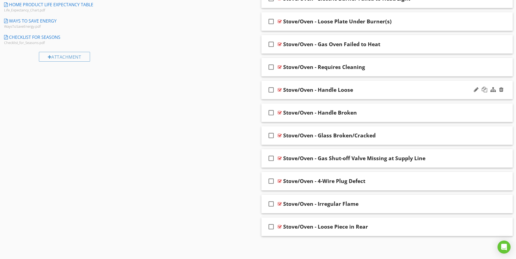
scroll to position [324, 0]
click at [279, 91] on div at bounding box center [280, 90] width 4 height 4
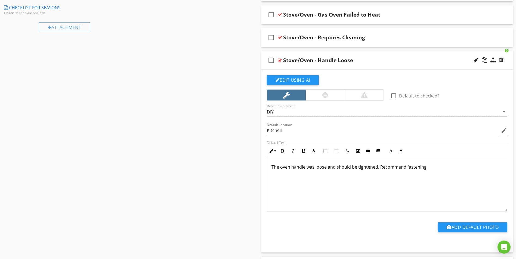
click at [379, 168] on p "The oven handle was loose and should be tightened. Recommend fastening." at bounding box center [386, 167] width 231 height 7
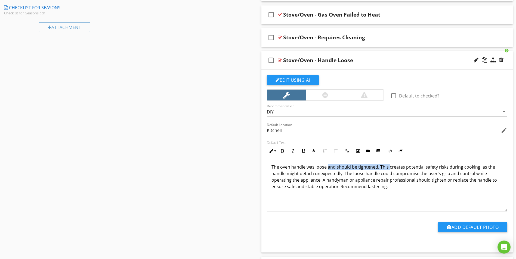
drag, startPoint x: 328, startPoint y: 167, endPoint x: 388, endPoint y: 170, distance: 59.9
click at [388, 170] on p "The oven handle was loose and should be tightened. This creates potential safet…" at bounding box center [386, 177] width 231 height 26
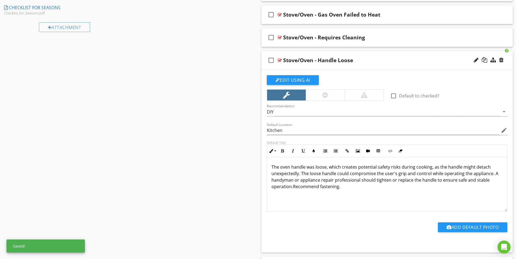
click at [356, 167] on p "The oven handle was loose, which creates potential safety risks during cooking,…" at bounding box center [386, 177] width 231 height 26
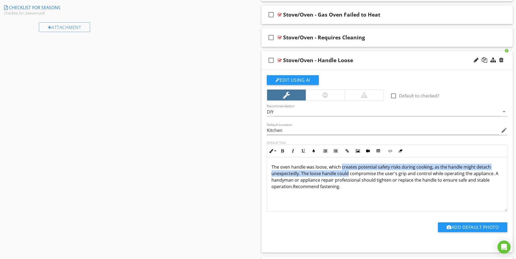
drag, startPoint x: 342, startPoint y: 167, endPoint x: 348, endPoint y: 173, distance: 8.5
click at [348, 173] on p "The oven handle was loose, which creates potential safety risks during cooking,…" at bounding box center [386, 177] width 231 height 26
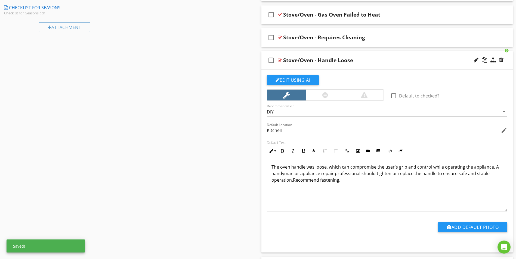
click at [408, 173] on p "The oven handle was loose, which can compromise the user's grip and control whi…" at bounding box center [386, 174] width 231 height 20
click at [418, 177] on p "The oven handle was loose, which can compromise the user's grip and control whi…" at bounding box center [386, 174] width 231 height 20
click at [493, 169] on p "The oven handle was loose, which can compromise the user's grip and control whi…" at bounding box center [386, 174] width 231 height 20
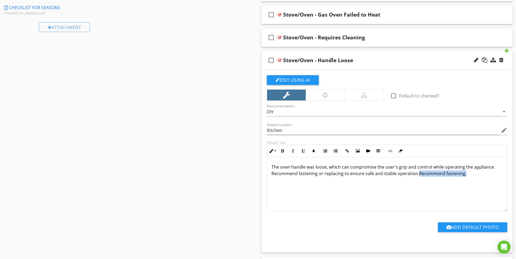
drag, startPoint x: 418, startPoint y: 175, endPoint x: 483, endPoint y: 178, distance: 65.4
click at [483, 178] on div "The oven handle was loose, which can compromise the user's grip and control whi…" at bounding box center [387, 184] width 240 height 54
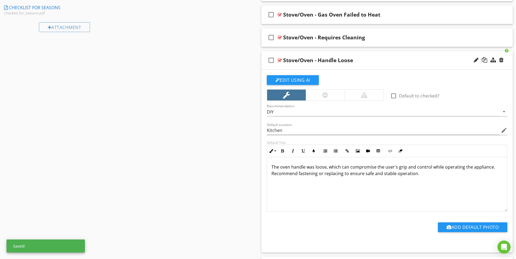
click at [367, 186] on div "The oven handle was loose, which can compromise the user's grip and control whi…" at bounding box center [387, 184] width 240 height 54
click at [327, 168] on p "The oven handle was loose, which can compromise the user's grip and control whi…" at bounding box center [386, 170] width 231 height 13
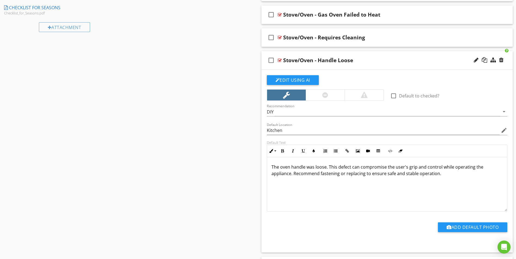
click at [352, 174] on p "The oven handle was loose. This defect can compromise the user's grip and contr…" at bounding box center [386, 170] width 231 height 13
click at [320, 177] on p "The oven handle was loose. This defect can compromise the user's grip and contr…" at bounding box center [386, 170] width 231 height 13
click at [270, 175] on div "The oven handle was loose. This defect can compromise the user's grip and contr…" at bounding box center [387, 184] width 240 height 54
click at [379, 184] on div "The oven handle was loose. This defect can compromise the user's grip and contr…" at bounding box center [387, 184] width 240 height 54
click at [457, 178] on div "The oven handle was loose. This defect can compromise the user's grip and contr…" at bounding box center [387, 184] width 240 height 54
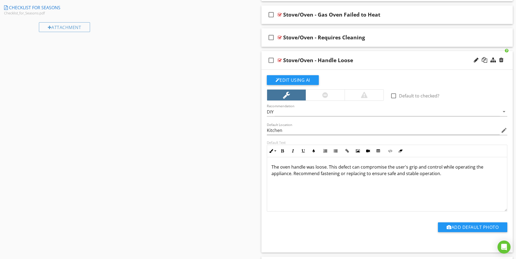
click at [280, 60] on div at bounding box center [280, 60] width 4 height 4
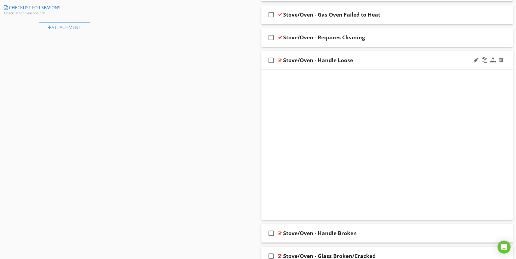
scroll to position [324, 0]
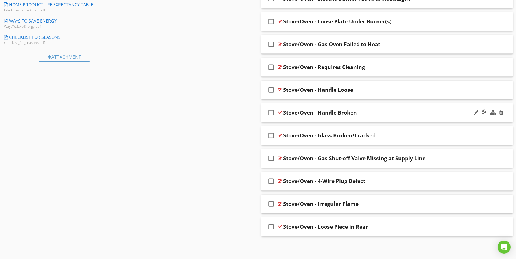
click at [279, 113] on div at bounding box center [280, 113] width 4 height 4
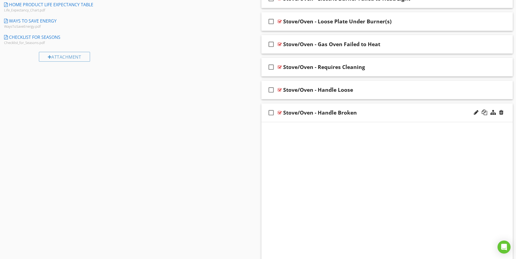
scroll to position [354, 0]
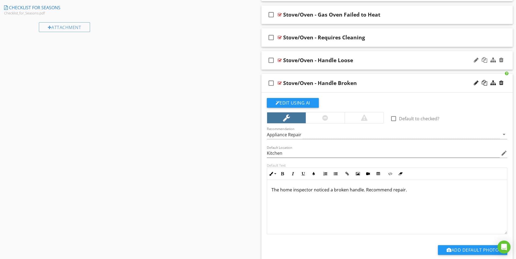
click at [279, 61] on div at bounding box center [280, 60] width 4 height 4
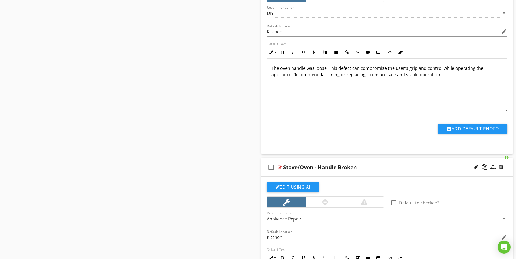
scroll to position [435, 0]
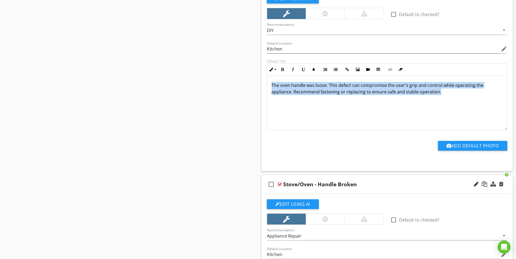
drag, startPoint x: 270, startPoint y: 85, endPoint x: 441, endPoint y: 91, distance: 172.0
click at [441, 91] on div "The oven handle was loose. This defect can compromise the user's grip and contr…" at bounding box center [387, 103] width 240 height 54
copy p "The oven handle was loose. This defect can compromise the user's grip and contr…"
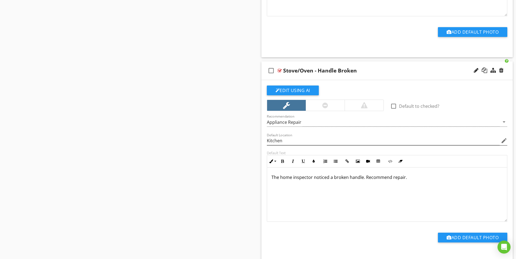
scroll to position [571, 0]
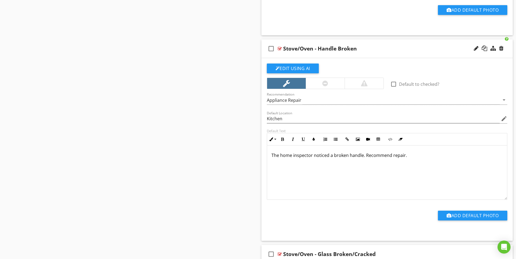
click at [366, 156] on p "The home inspector noticed a broken handle. Recommend repair." at bounding box center [386, 155] width 231 height 7
click at [365, 155] on p "The home inspector noticed a broken handle. Recommend repair." at bounding box center [386, 155] width 231 height 7
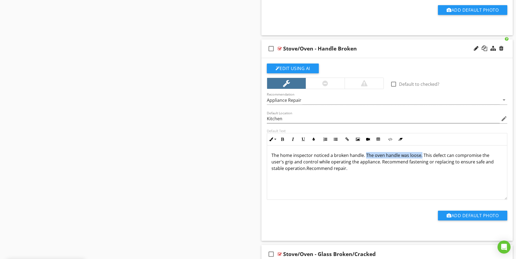
drag, startPoint x: 365, startPoint y: 155, endPoint x: 420, endPoint y: 155, distance: 55.5
click at [420, 155] on p "The home inspector noticed a broken handle. The oven handle was loose. This def…" at bounding box center [386, 162] width 231 height 20
drag, startPoint x: 349, startPoint y: 163, endPoint x: 391, endPoint y: 164, distance: 42.7
click at [391, 164] on p "The home inspector noticed a broken handle. This defect can compromise the user…" at bounding box center [386, 162] width 231 height 20
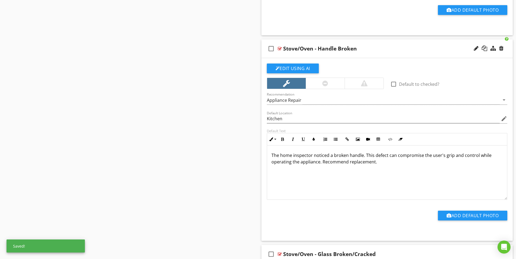
click at [280, 49] on div at bounding box center [280, 49] width 4 height 4
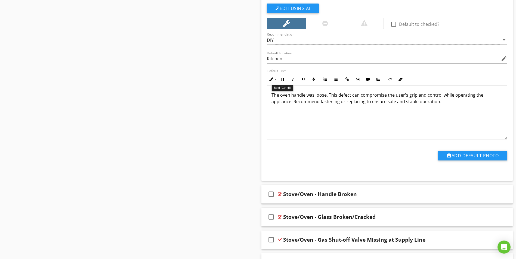
scroll to position [371, 0]
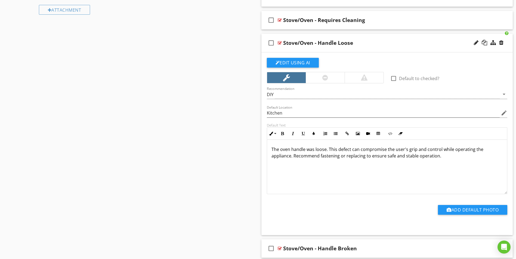
click at [279, 42] on div at bounding box center [280, 43] width 4 height 4
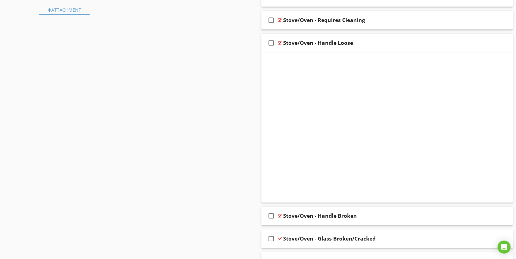
scroll to position [324, 0]
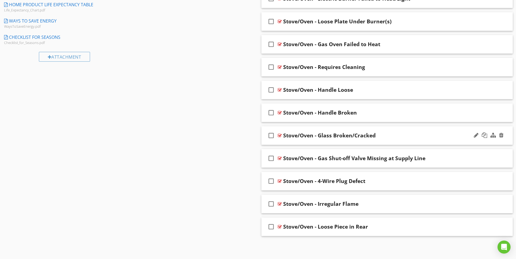
click at [280, 136] on div at bounding box center [280, 136] width 4 height 4
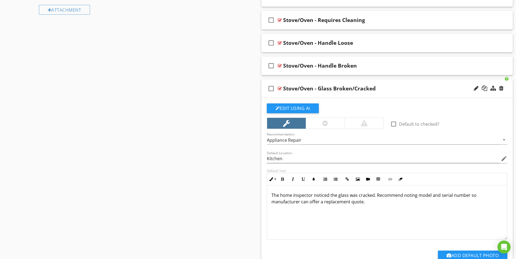
click at [280, 87] on div at bounding box center [280, 88] width 4 height 4
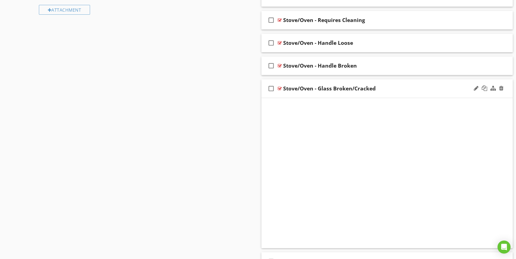
scroll to position [324, 0]
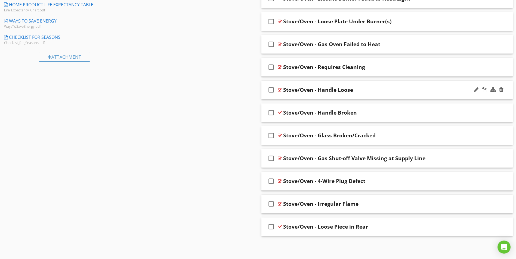
click at [280, 90] on div at bounding box center [280, 90] width 4 height 4
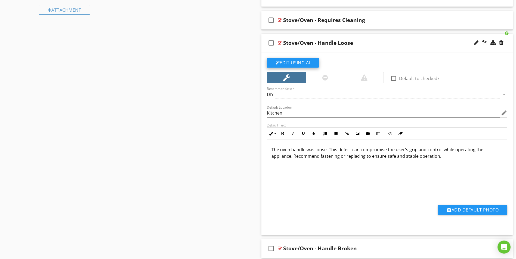
click at [295, 63] on button "Edit Using AI" at bounding box center [293, 63] width 52 height 10
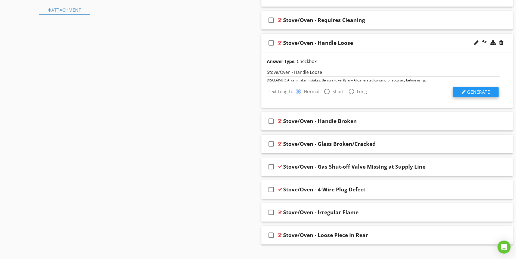
click at [464, 93] on div at bounding box center [464, 92] width 4 height 4
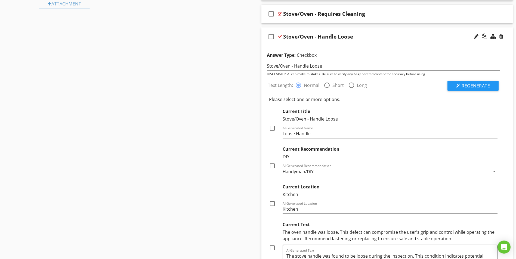
scroll to position [453, 0]
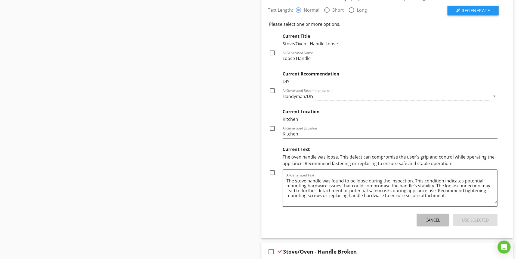
click at [426, 221] on div "Cancel" at bounding box center [432, 220] width 15 height 6
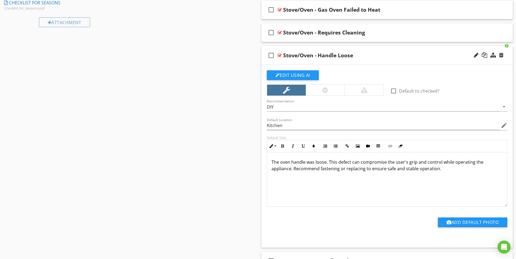
scroll to position [348, 0]
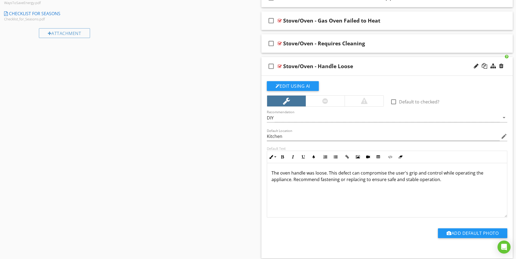
click at [280, 68] on div at bounding box center [280, 66] width 4 height 4
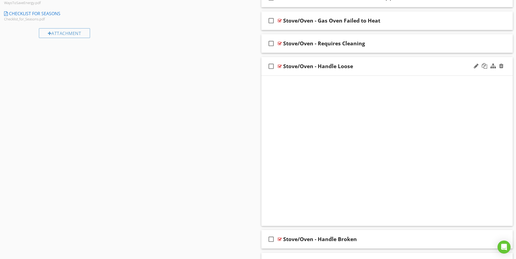
scroll to position [324, 0]
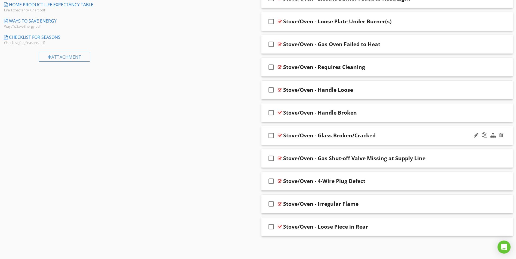
click at [280, 136] on div at bounding box center [280, 136] width 4 height 4
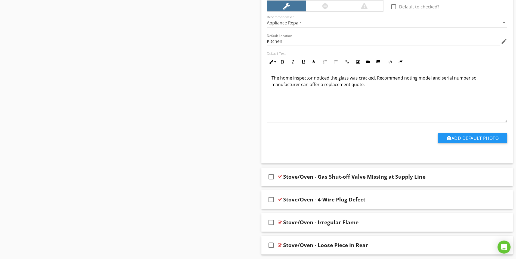
scroll to position [398, 0]
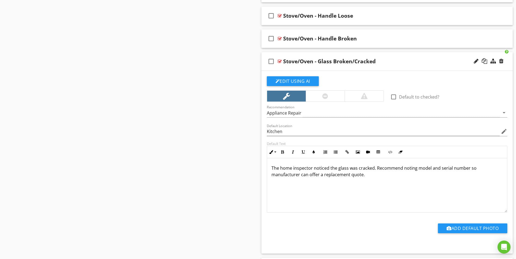
click at [298, 83] on button "Edit Using AI" at bounding box center [293, 81] width 52 height 10
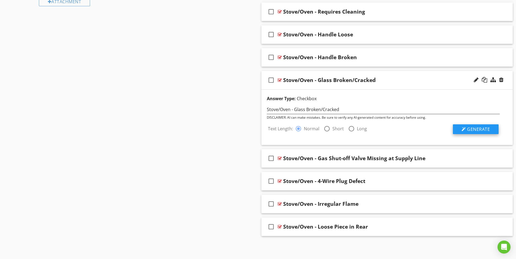
click at [475, 129] on span "Generate" at bounding box center [478, 129] width 23 height 6
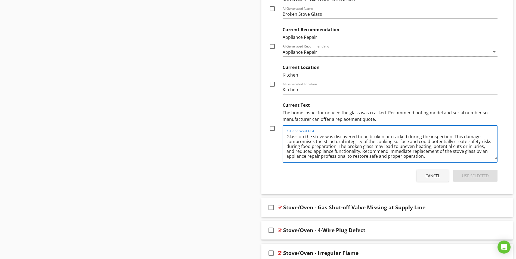
scroll to position [1, 0]
drag, startPoint x: 453, startPoint y: 137, endPoint x: 450, endPoint y: 158, distance: 21.7
click at [450, 158] on textarea "Glass on the stove was discovered to be broken or cracked during the inspection…" at bounding box center [391, 145] width 211 height 27
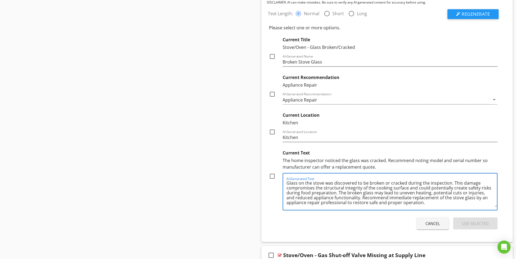
scroll to position [434, 0]
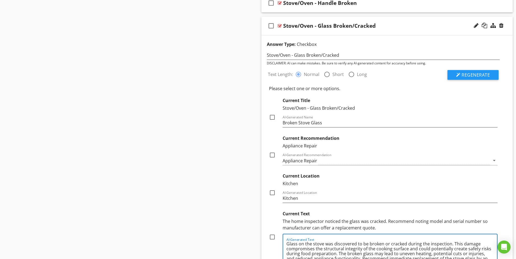
click at [280, 26] on div at bounding box center [280, 26] width 4 height 4
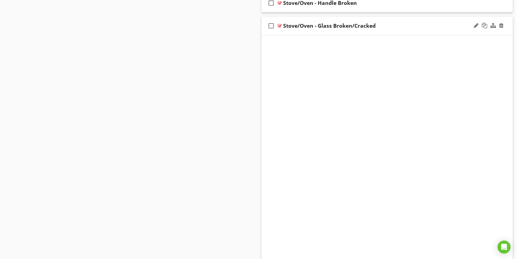
scroll to position [324, 0]
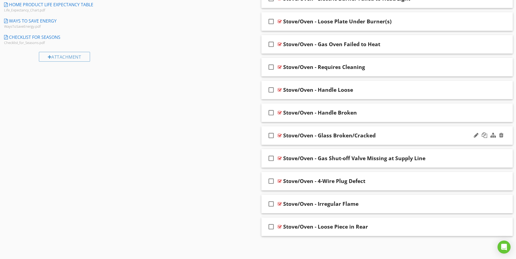
click at [280, 136] on div at bounding box center [280, 136] width 4 height 4
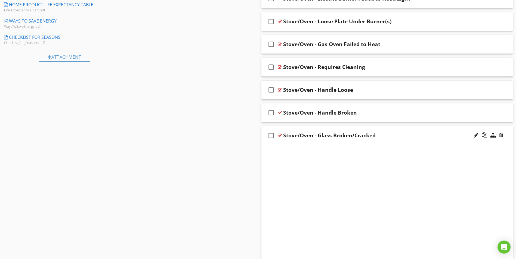
scroll to position [434, 0]
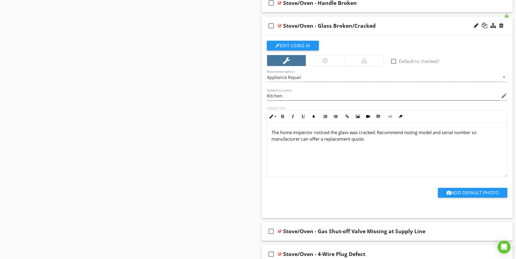
click at [376, 134] on p "The home inspector noticed the glass was cracked. Recommend noting model and se…" at bounding box center [386, 135] width 231 height 13
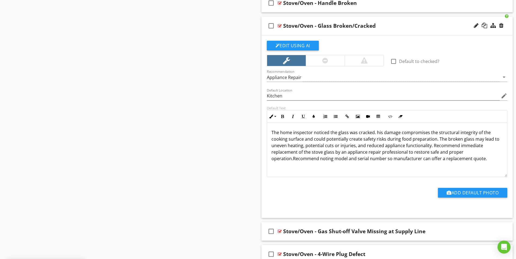
click at [376, 134] on p "The home inspector noticed the glass was cracked. his damage compromises the st…" at bounding box center [386, 145] width 231 height 33
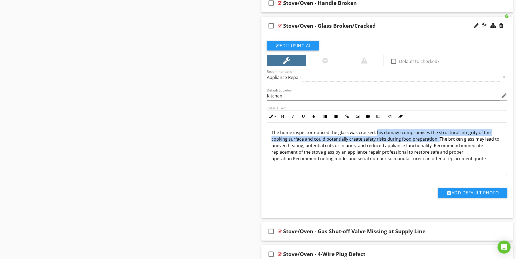
drag, startPoint x: 376, startPoint y: 134, endPoint x: 436, endPoint y: 138, distance: 60.5
click at [436, 138] on p "The home inspector noticed the glass was cracked. his damage compromises the st…" at bounding box center [386, 145] width 231 height 33
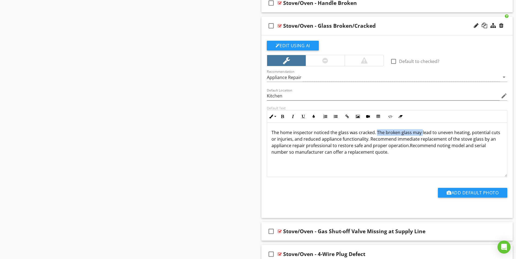
drag, startPoint x: 376, startPoint y: 133, endPoint x: 420, endPoint y: 132, distance: 44.6
click at [420, 132] on p "The home inspector noticed the glass was cracked. The broken glass may lead to …" at bounding box center [386, 142] width 231 height 26
click at [314, 141] on p "The home inspector noticed the glass was cracked. This defect can lead to uneve…" at bounding box center [386, 142] width 231 height 26
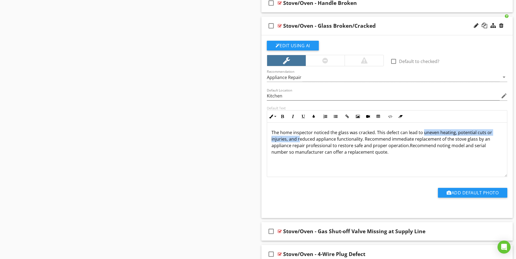
drag, startPoint x: 423, startPoint y: 133, endPoint x: 298, endPoint y: 141, distance: 124.8
click at [298, 141] on p "The home inspector noticed the glass was cracked. This defect can lead to uneve…" at bounding box center [386, 142] width 231 height 26
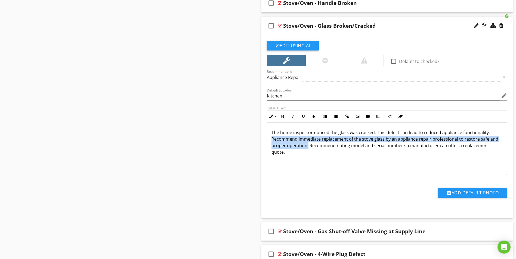
drag, startPoint x: 308, startPoint y: 146, endPoint x: 270, endPoint y: 140, distance: 38.0
click at [270, 140] on div "The home inspector noticed the glass was cracked. This defect can lead to reduc…" at bounding box center [387, 150] width 240 height 54
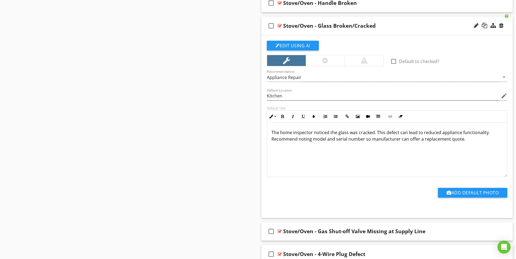
click at [372, 141] on p "The home inspector noticed the glass was cracked. This defect can lead to reduc…" at bounding box center [386, 135] width 231 height 13
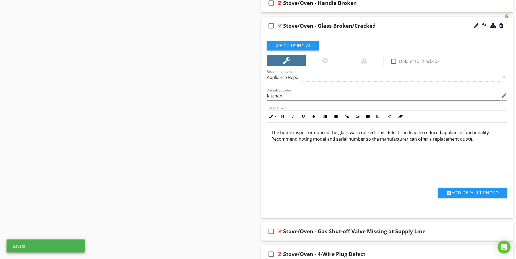
click at [476, 140] on p "The home inspector noticed the glass was cracked. This defect can lead to reduc…" at bounding box center [386, 135] width 231 height 13
click at [280, 26] on div at bounding box center [280, 26] width 4 height 4
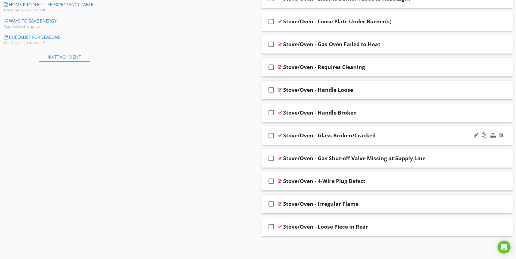
scroll to position [324, 0]
click at [280, 159] on div at bounding box center [280, 158] width 4 height 4
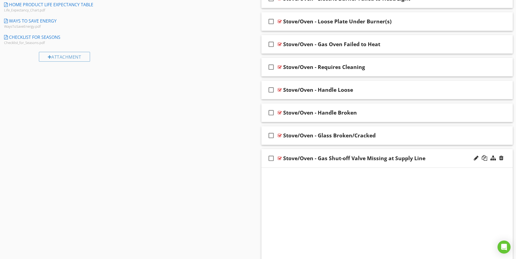
scroll to position [434, 0]
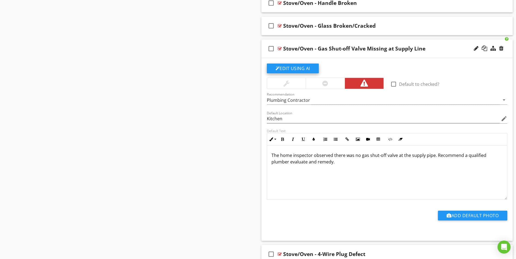
click at [291, 69] on button "Edit Using AI" at bounding box center [293, 69] width 52 height 10
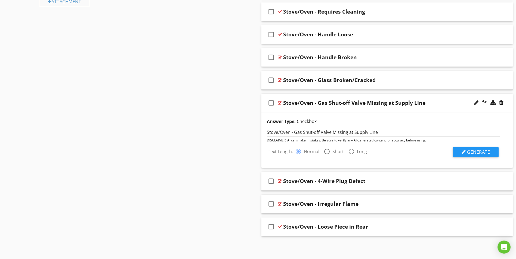
scroll to position [379, 0]
click at [466, 152] on button "Generate" at bounding box center [476, 152] width 46 height 10
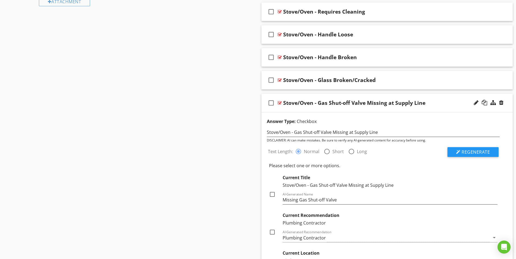
drag, startPoint x: 466, startPoint y: 154, endPoint x: 440, endPoint y: 174, distance: 32.9
click at [445, 175] on div "Text Length: radio_button_checked Normal radio_button_unchecked Short radio_but…" at bounding box center [384, 256] width 240 height 227
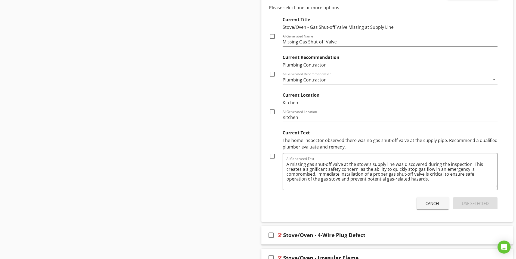
scroll to position [570, 0]
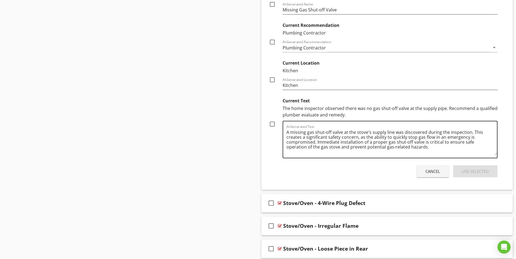
drag, startPoint x: 285, startPoint y: 134, endPoint x: 402, endPoint y: 147, distance: 117.7
click at [402, 147] on div "AI-Generated Text A missing gas shut-off valve at the stove's supply line was d…" at bounding box center [390, 140] width 215 height 38
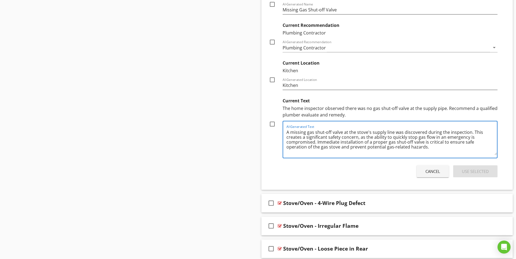
click at [391, 141] on textarea "A missing gas shut-off valve at the stove's supply line was discovered during t…" at bounding box center [391, 141] width 211 height 27
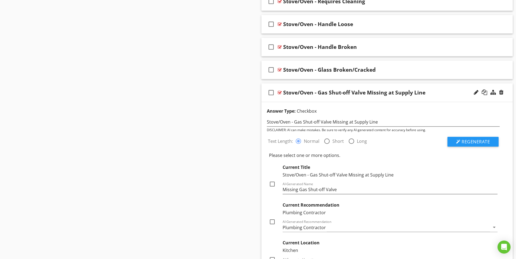
scroll to position [379, 0]
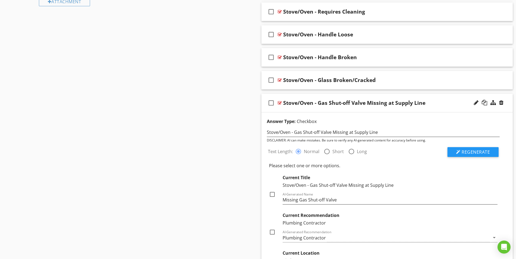
click at [279, 103] on div at bounding box center [280, 103] width 4 height 4
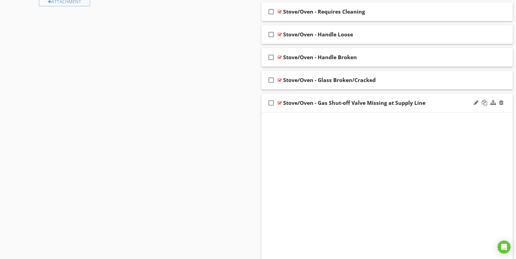
scroll to position [324, 0]
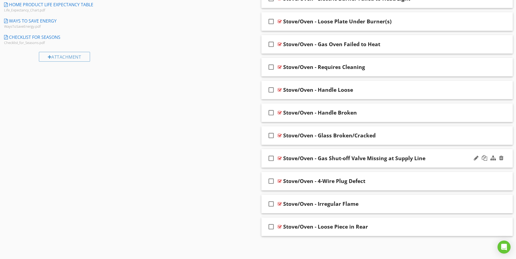
click at [279, 159] on div at bounding box center [280, 158] width 4 height 4
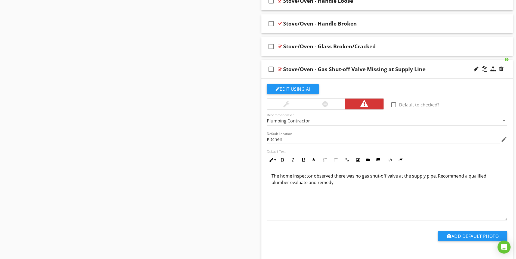
scroll to position [434, 0]
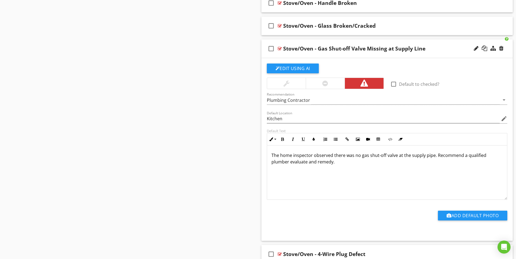
click at [435, 154] on p "The home inspector observed there was no gas shut-off valve at the supply pipe.…" at bounding box center [386, 158] width 231 height 13
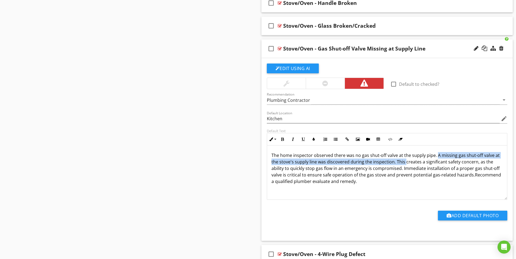
drag, startPoint x: 435, startPoint y: 156, endPoint x: 405, endPoint y: 165, distance: 31.5
click at [405, 165] on p "The home inspector observed there was no gas shut-off valve at the supply pipe.…" at bounding box center [386, 168] width 231 height 33
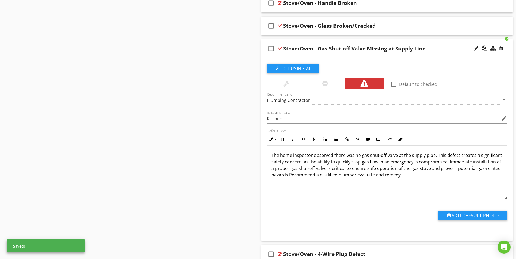
click at [487, 154] on p "The home inspector observed there was no gas shut-off valve at the supply pipe.…" at bounding box center [386, 165] width 231 height 26
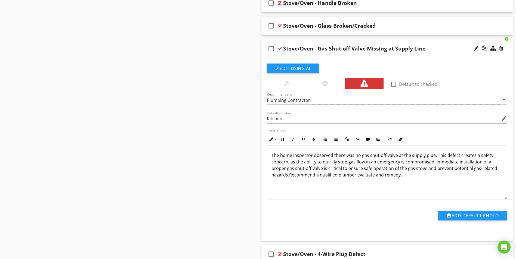
click at [324, 168] on p "The home inspector observed there was no gas shut-off valve at the supply pipe.…" at bounding box center [386, 165] width 231 height 26
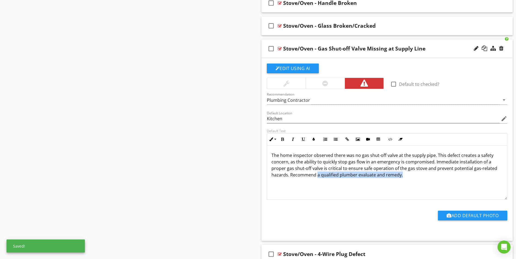
drag, startPoint x: 317, startPoint y: 175, endPoint x: 406, endPoint y: 176, distance: 89.5
click at [406, 176] on p "The home inspector observed there was no gas shut-off valve at the supply pipe.…" at bounding box center [386, 165] width 231 height 26
click at [354, 190] on div "The home inspector observed there was no gas shut-off valve at the supply pipe.…" at bounding box center [387, 173] width 240 height 54
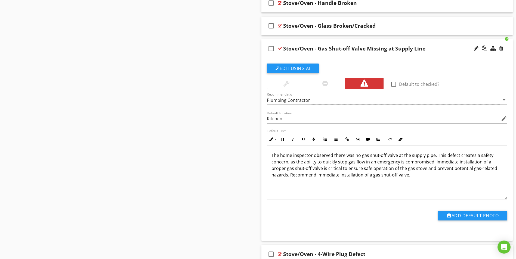
click at [294, 163] on p "The home inspector observed there was no gas shut-off valve at the supply pipe.…" at bounding box center [386, 165] width 231 height 26
click at [360, 169] on p "The home inspector observed there was no gas shut-off valve at the supply pipe.…" at bounding box center [386, 165] width 231 height 26
click at [433, 164] on p "The home inspector observed there was no gas shut-off valve at the supply pipe.…" at bounding box center [386, 165] width 231 height 26
click at [348, 171] on p "The home inspector observed there was no gas shut-off valve at the supply pipe.…" at bounding box center [386, 165] width 231 height 26
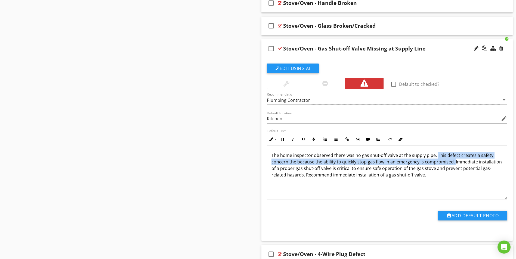
drag, startPoint x: 435, startPoint y: 156, endPoint x: 453, endPoint y: 163, distance: 18.7
click at [453, 163] on p "The home inspector observed there was no gas shut-off valve at the supply pipe.…" at bounding box center [386, 165] width 231 height 26
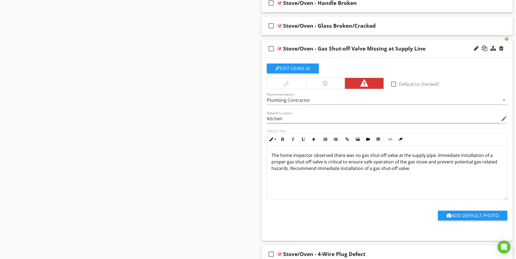
click at [413, 171] on p "The home inspector observed there was no gas shut-off valve at the supply pipe.…" at bounding box center [386, 162] width 231 height 20
click at [328, 169] on p "The home inspector observed there was no gas shut-off valve at the supply pipe.…" at bounding box center [386, 162] width 231 height 20
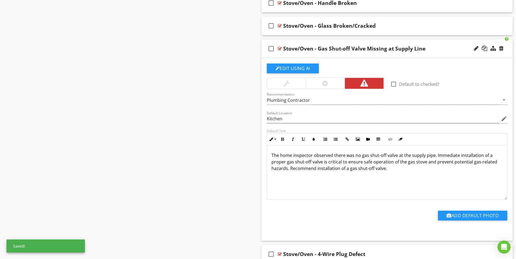
click at [279, 48] on div at bounding box center [280, 49] width 4 height 4
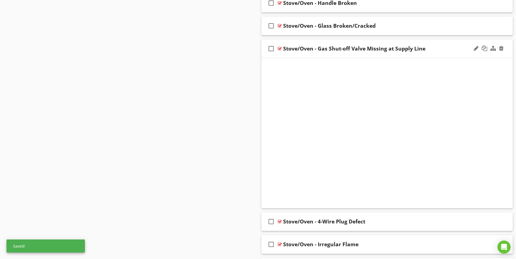
scroll to position [324, 0]
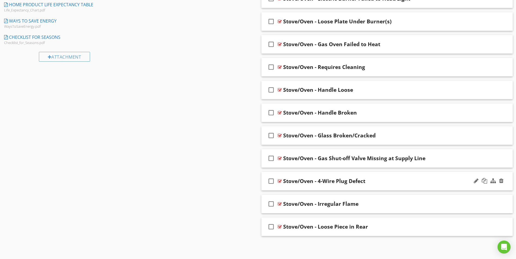
click at [279, 181] on div at bounding box center [280, 181] width 4 height 4
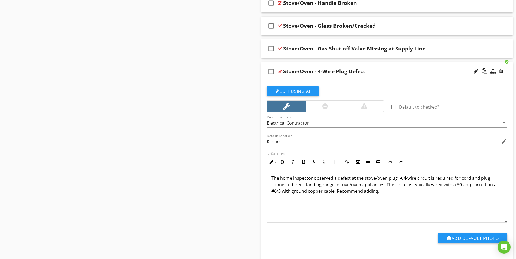
scroll to position [0, 0]
click at [297, 94] on button "Edit Using AI" at bounding box center [293, 91] width 52 height 10
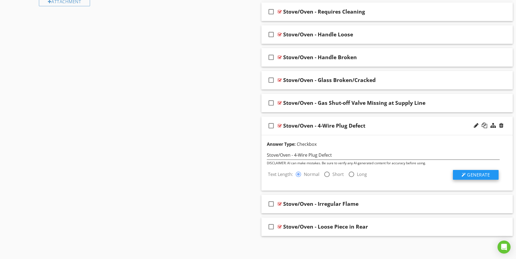
click at [469, 175] on span "Generate" at bounding box center [478, 175] width 23 height 6
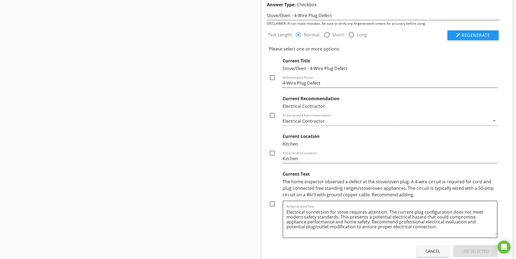
scroll to position [570, 0]
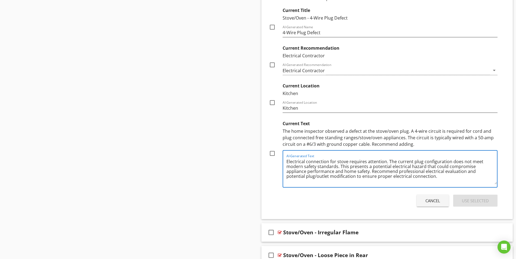
drag, startPoint x: 417, startPoint y: 178, endPoint x: 284, endPoint y: 163, distance: 133.5
click at [284, 163] on div "AI-Generated Text Electrical connection for stove requires attention. The curre…" at bounding box center [390, 169] width 215 height 38
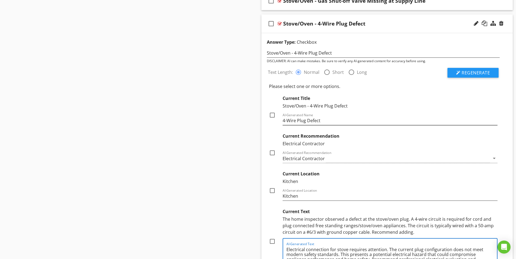
scroll to position [461, 0]
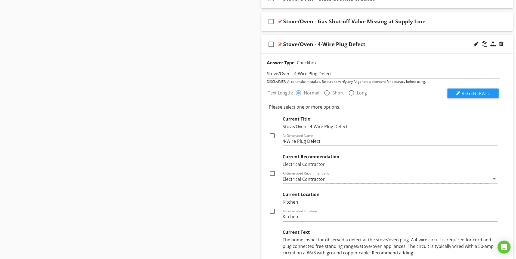
click at [279, 44] on div at bounding box center [280, 44] width 4 height 4
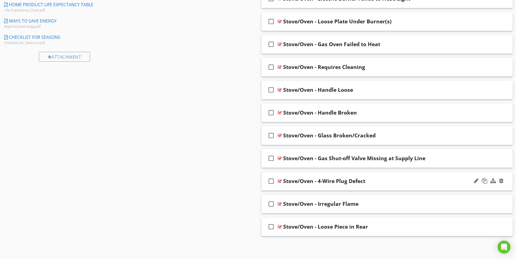
scroll to position [324, 0]
click at [280, 181] on div at bounding box center [280, 181] width 4 height 4
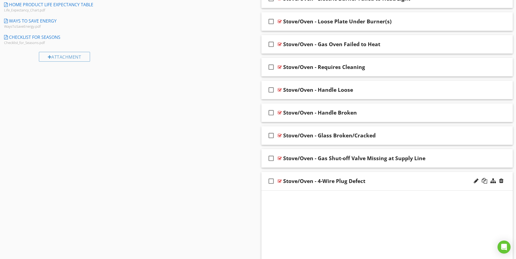
scroll to position [461, 0]
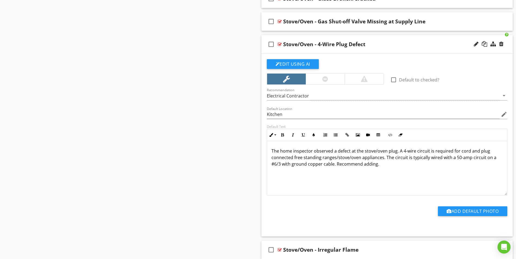
click at [271, 150] on p "The home inspector observed a defect at the stove/oven plug. A 4-wire circuit i…" at bounding box center [386, 158] width 231 height 20
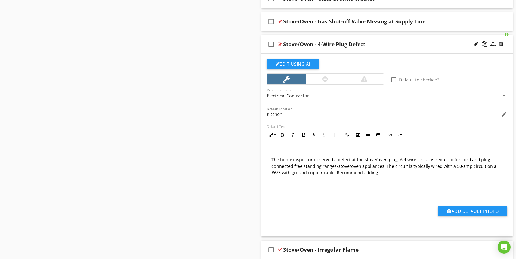
click at [277, 146] on div "The home inspector observed a defect at the stove/oven plug. A 4-wire circuit i…" at bounding box center [387, 168] width 240 height 54
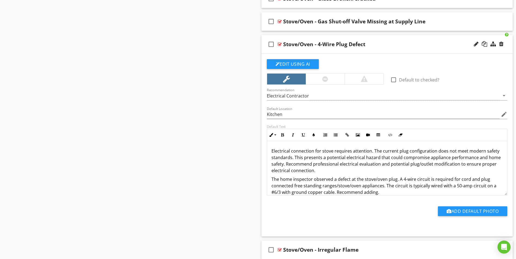
click at [335, 180] on p "The home inspector observed a defect at the stove/oven plug. A 4-wire circuit i…" at bounding box center [386, 186] width 231 height 20
click at [319, 187] on p "The home inspector observed an electrical defect at the stove/oven plug. A 4-wi…" at bounding box center [386, 186] width 231 height 20
click at [360, 193] on p "The home inspector observed an electrical defect at the stove/oven plug. A 4-wi…" at bounding box center [386, 186] width 231 height 20
drag, startPoint x: 372, startPoint y: 150, endPoint x: 269, endPoint y: 151, distance: 103.1
click at [269, 151] on div "Electrical connection for stove requires attention. The current plug configurat…" at bounding box center [387, 171] width 240 height 61
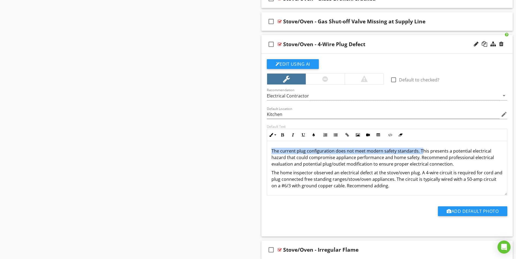
drag, startPoint x: 272, startPoint y: 150, endPoint x: 419, endPoint y: 152, distance: 147.7
click at [419, 152] on p "The current plug configuration does not meet modern safety standards. This pres…" at bounding box center [386, 158] width 231 height 20
click at [420, 152] on p "The current plug configuration does not meet modern safety standards. This pres…" at bounding box center [386, 158] width 231 height 20
click at [271, 153] on p "The current plug configuration does not meet modern safety standards. This pres…" at bounding box center [386, 158] width 231 height 20
drag, startPoint x: 276, startPoint y: 151, endPoint x: 417, endPoint y: 149, distance: 140.9
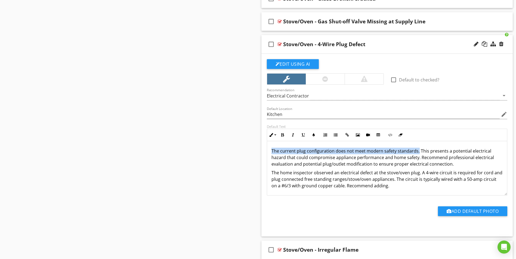
click at [417, 149] on p "The current plug configuration does not meet modern safety standards. This pres…" at bounding box center [386, 158] width 231 height 20
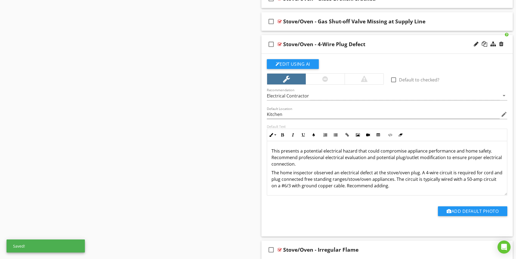
click at [420, 173] on p "The home inspector observed an electrical defect at the stove/oven plug. A 4-wi…" at bounding box center [386, 180] width 231 height 20
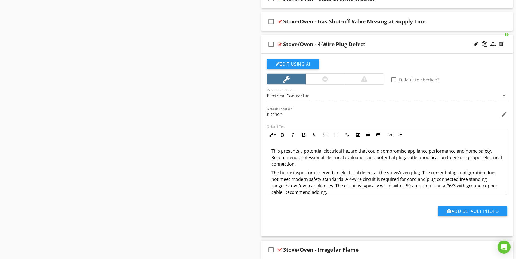
click at [364, 192] on p "The home inspector observed an electrical defect at the stove/oven plug. The cu…" at bounding box center [386, 183] width 231 height 26
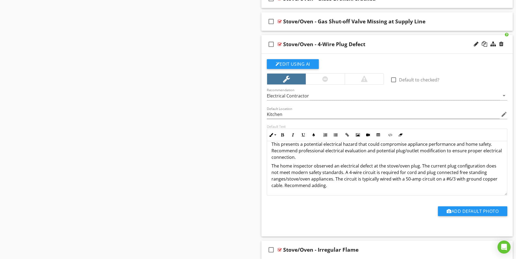
scroll to position [0, 0]
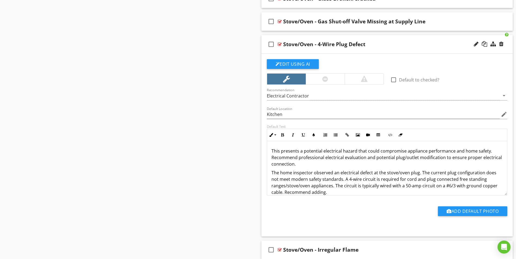
click at [270, 151] on div "This presents a potential electrical hazard that could compromise appliance per…" at bounding box center [387, 171] width 240 height 61
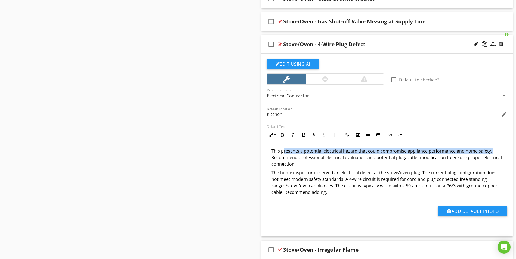
drag, startPoint x: 283, startPoint y: 151, endPoint x: 490, endPoint y: 148, distance: 207.8
click at [490, 148] on p "This presents a potential electrical hazard that could compromise appliance per…" at bounding box center [386, 158] width 231 height 20
copy p "presents a potential electrical hazard that could compromise appliance performa…"
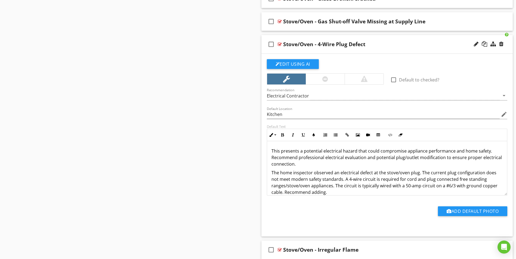
click at [342, 181] on p "The home inspector observed an electrical defect at the stove/oven plug. The cu…" at bounding box center [386, 183] width 231 height 26
click at [364, 174] on p "The home inspector observed an electrical defect at the stove/oven plug. The cu…" at bounding box center [386, 186] width 231 height 33
drag, startPoint x: 299, startPoint y: 164, endPoint x: 258, endPoint y: 152, distance: 42.6
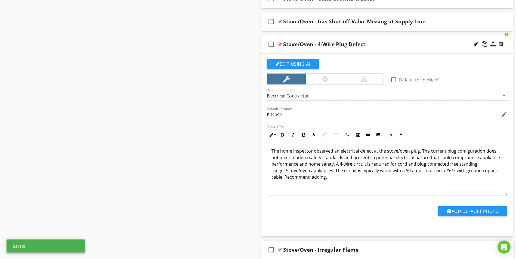
click at [353, 178] on p "The home inspector observed an electrical defect at the stove/oven plug. The cu…" at bounding box center [386, 164] width 231 height 33
click at [349, 166] on p "The home inspector observed an electrical defect at the stove/oven plug. The cu…" at bounding box center [386, 164] width 231 height 33
click at [364, 184] on div "The home inspector observed an electrical defect at the stove/oven plug. The cu…" at bounding box center [387, 168] width 240 height 54
click at [317, 178] on p "The home inspector observed an electrical defect at the stove/oven plug. The cu…" at bounding box center [386, 164] width 231 height 33
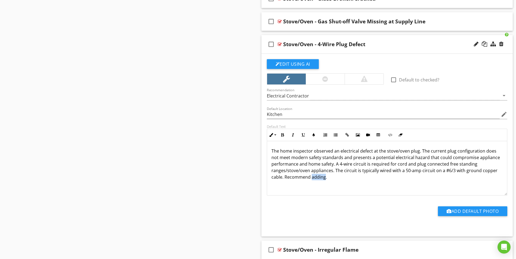
click at [317, 178] on p "The home inspector observed an electrical defect at the stove/oven plug. The cu…" at bounding box center [386, 164] width 231 height 33
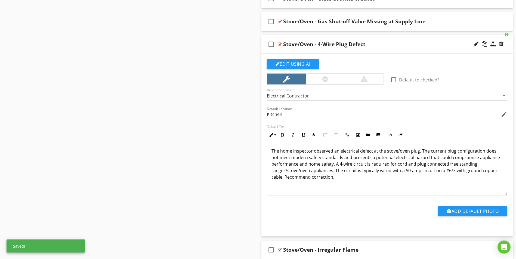
click at [279, 45] on div at bounding box center [280, 44] width 4 height 4
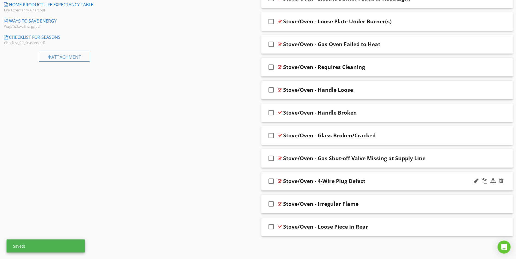
scroll to position [324, 0]
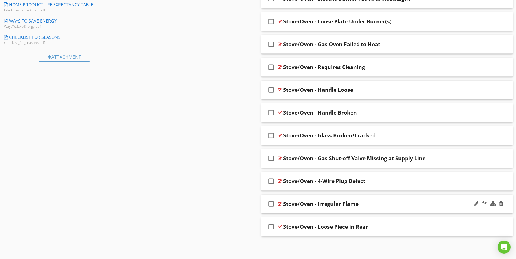
click at [279, 203] on div at bounding box center [280, 204] width 4 height 4
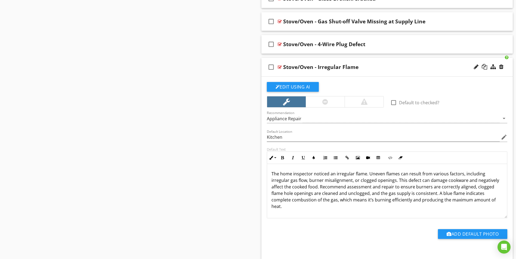
click at [279, 68] on div at bounding box center [280, 67] width 4 height 4
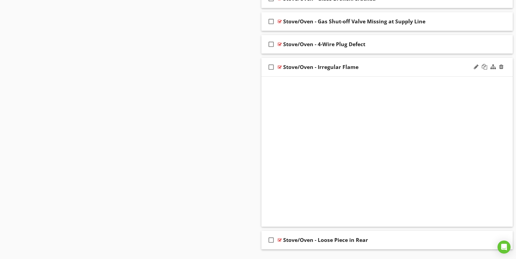
scroll to position [324, 0]
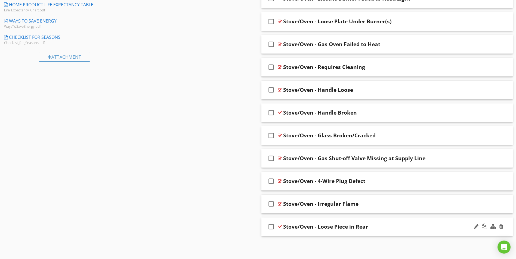
click at [279, 227] on div at bounding box center [280, 227] width 4 height 4
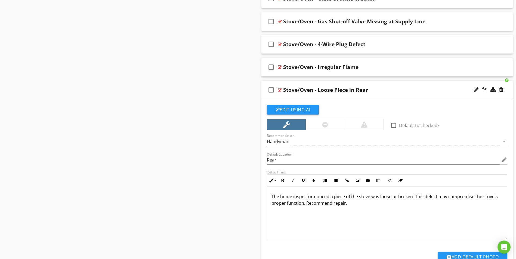
click at [280, 90] on div at bounding box center [280, 90] width 4 height 4
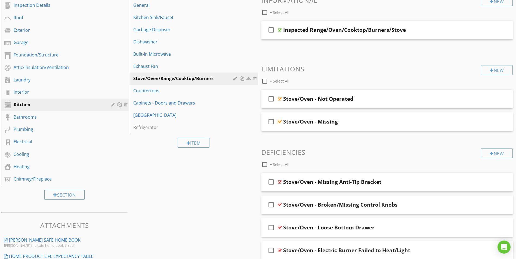
scroll to position [52, 0]
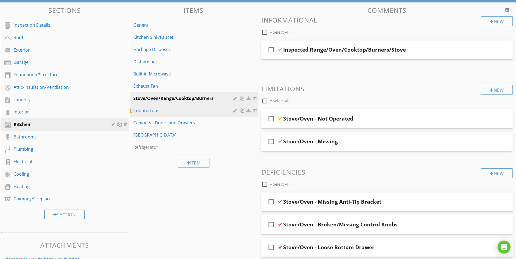
click at [151, 112] on div "Countertops" at bounding box center [183, 110] width 101 height 7
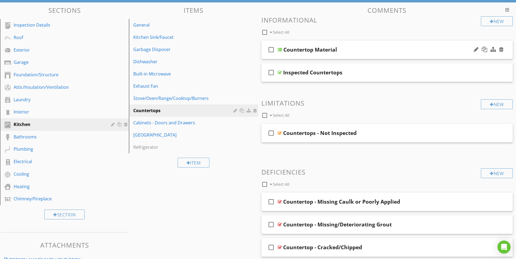
click at [281, 50] on div at bounding box center [280, 50] width 4 height 4
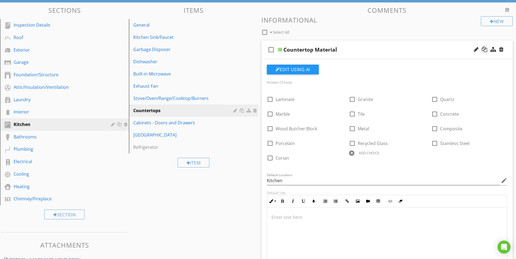
click at [281, 50] on div at bounding box center [280, 50] width 4 height 4
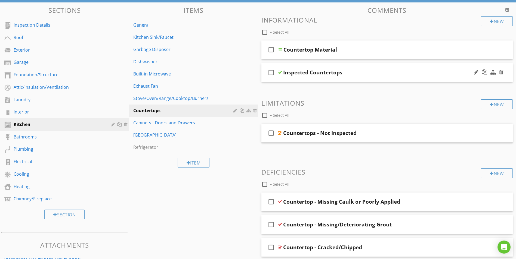
click at [279, 71] on div at bounding box center [280, 72] width 4 height 4
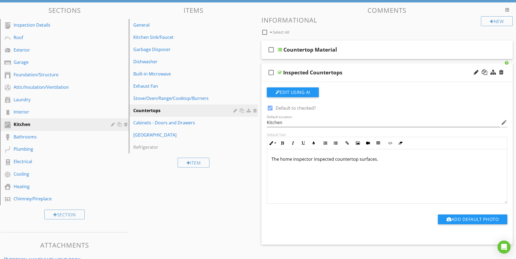
click at [279, 71] on div at bounding box center [280, 72] width 4 height 4
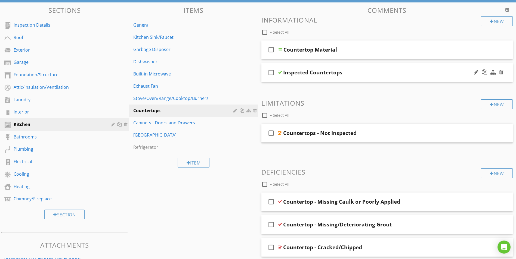
click at [280, 71] on div at bounding box center [280, 72] width 4 height 4
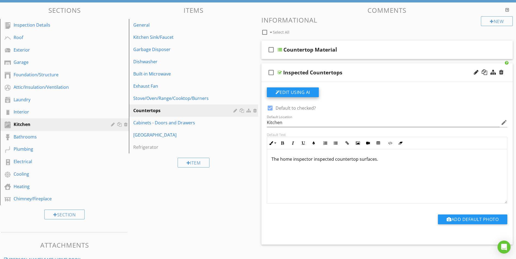
click at [283, 93] on button "Edit Using AI" at bounding box center [293, 93] width 52 height 10
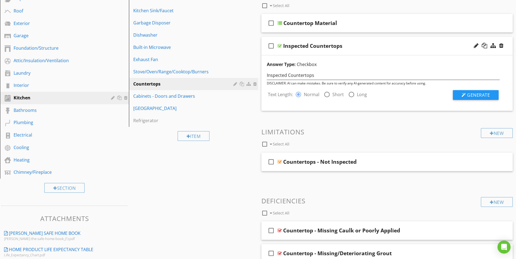
scroll to position [79, 0]
click at [475, 94] on span "Generate" at bounding box center [478, 95] width 23 height 6
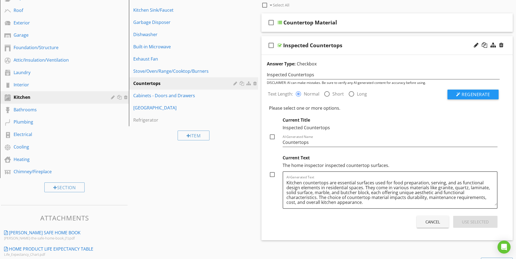
click at [278, 45] on div at bounding box center [280, 45] width 4 height 4
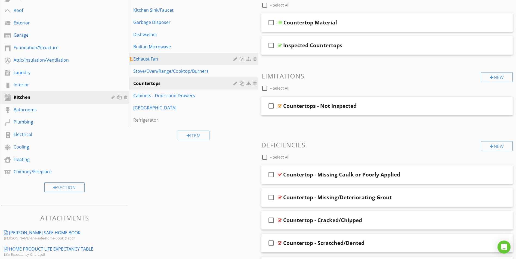
click at [151, 59] on div "Exhaust Fan" at bounding box center [183, 59] width 101 height 7
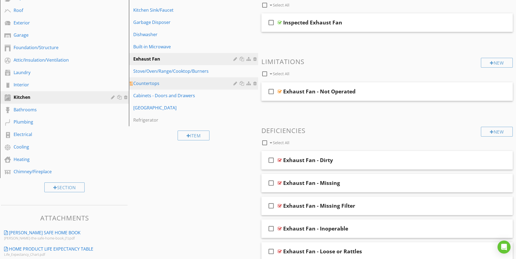
click at [150, 85] on div "Countertops" at bounding box center [183, 83] width 101 height 7
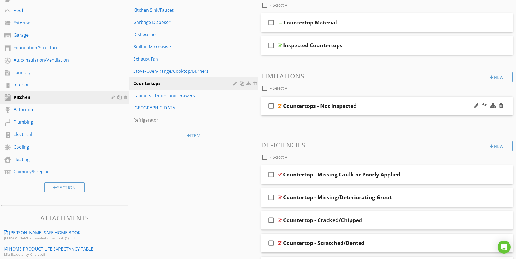
click at [278, 105] on div at bounding box center [280, 106] width 4 height 4
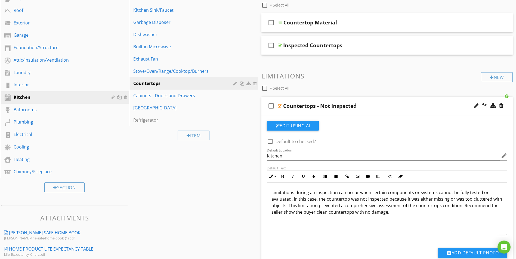
click at [278, 105] on div at bounding box center [280, 106] width 4 height 4
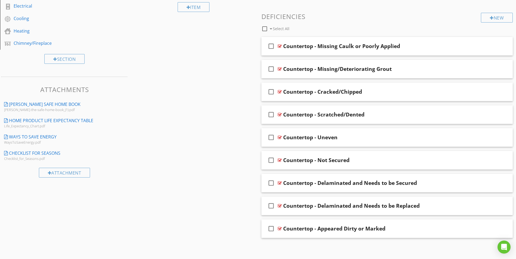
scroll to position [210, 0]
